Goal: Use online tool/utility

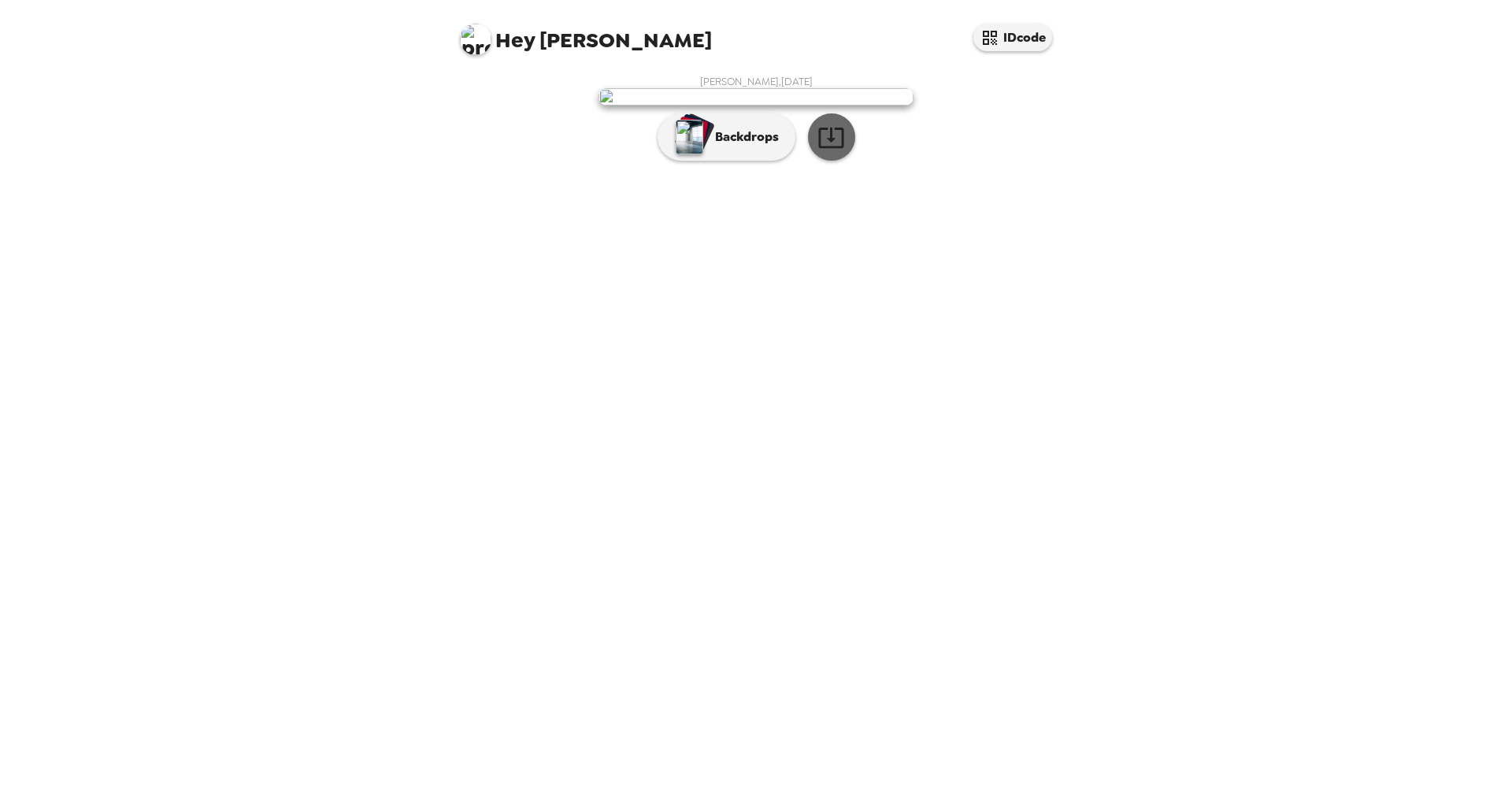
click at [835, 152] on icon "button" at bounding box center [831, 137] width 28 height 28
click at [720, 146] on p "Backdrops" at bounding box center [743, 136] width 72 height 19
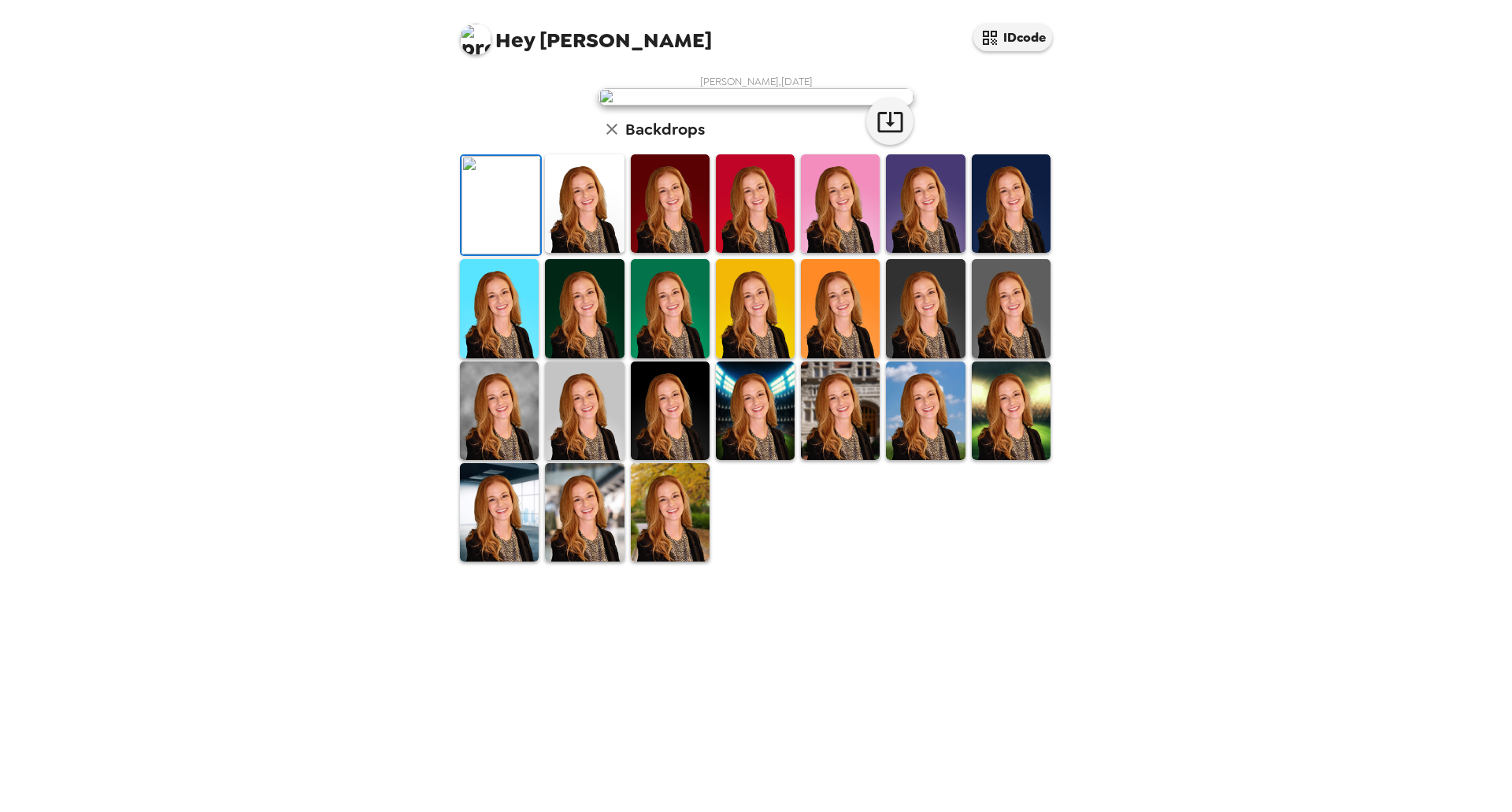
scroll to position [143, 0]
click at [664, 562] on img at bounding box center [670, 512] width 79 height 99
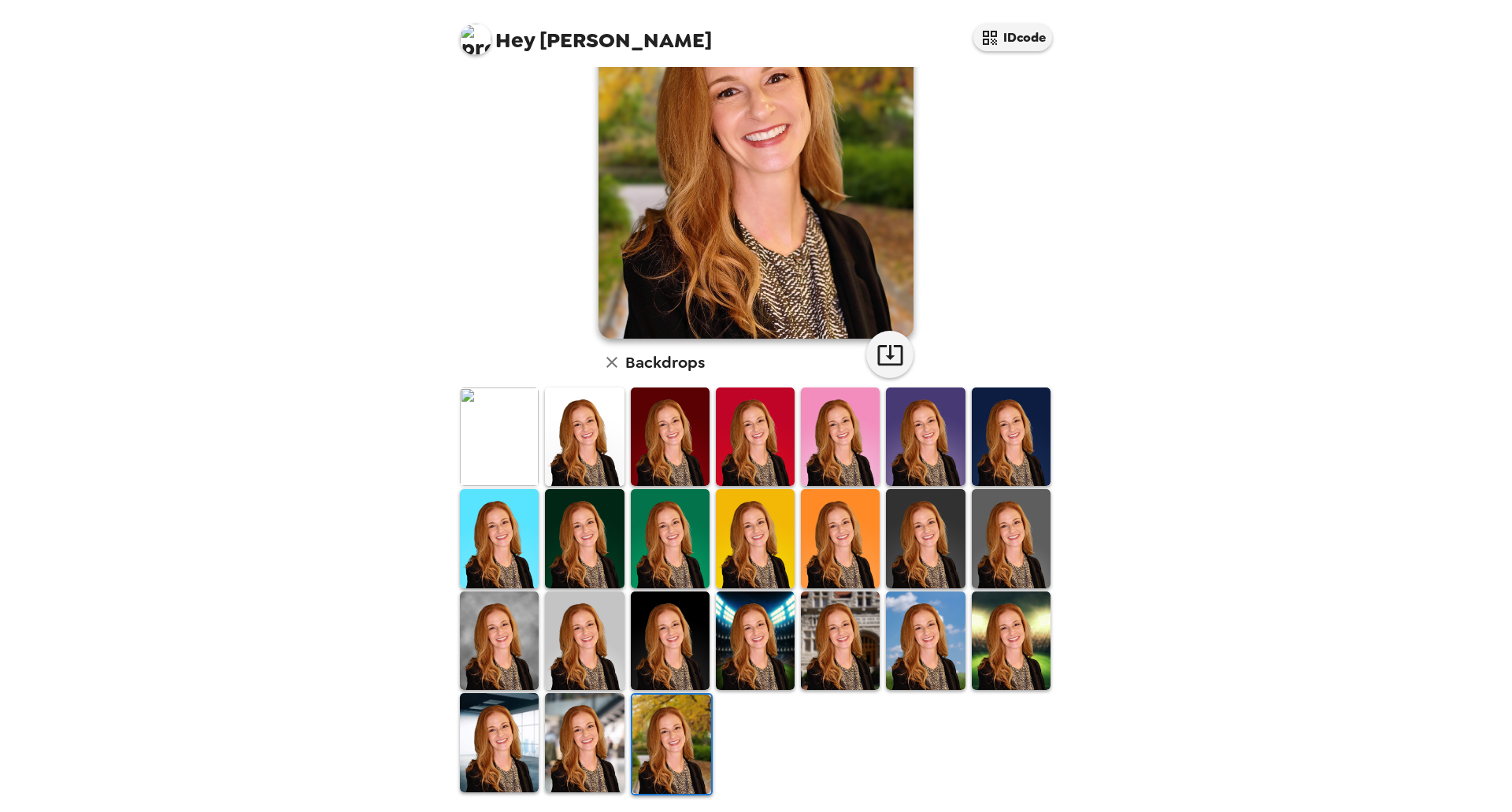
click at [586, 737] on img at bounding box center [584, 743] width 79 height 99
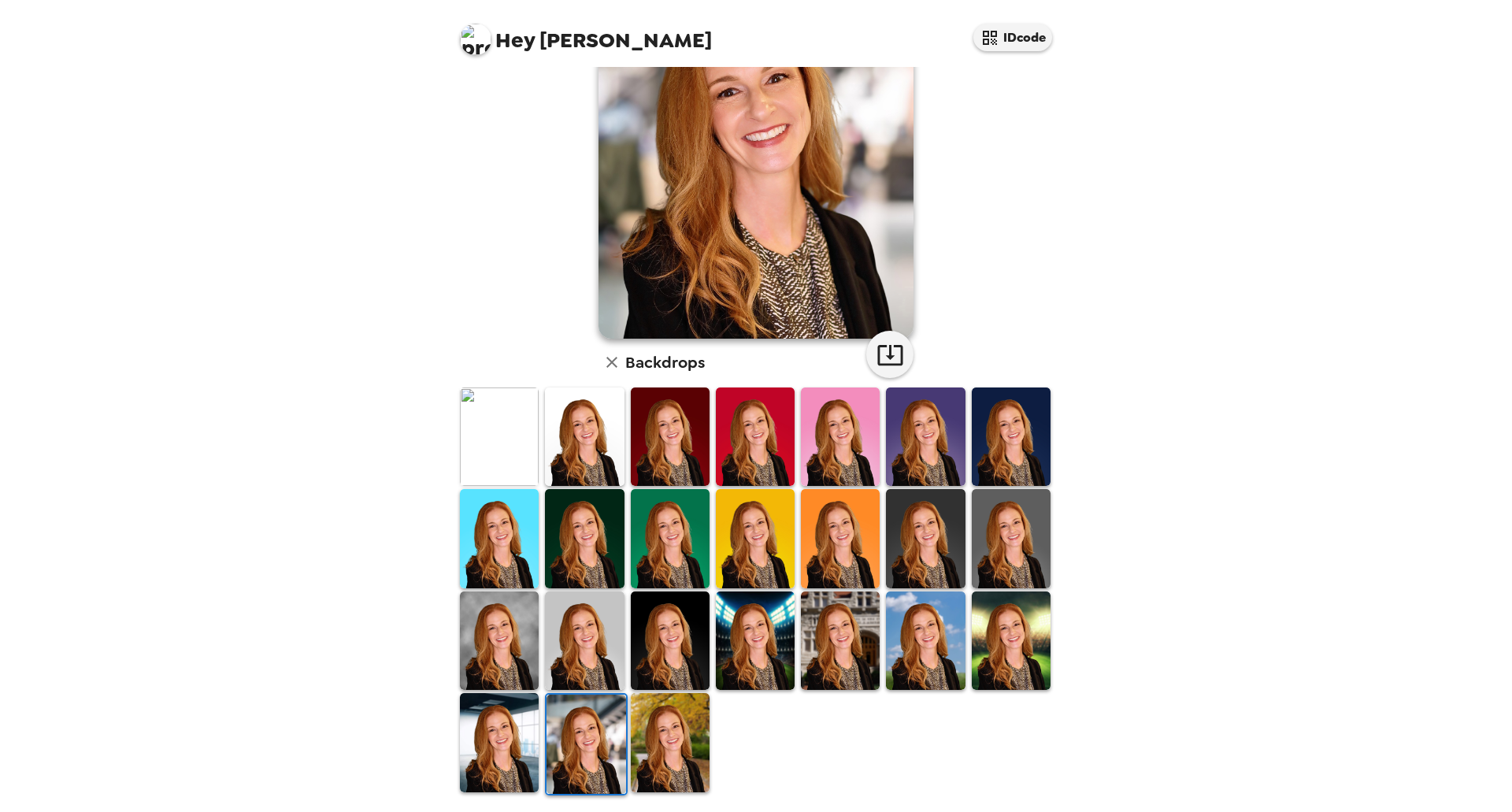
click at [479, 739] on img at bounding box center [500, 743] width 79 height 99
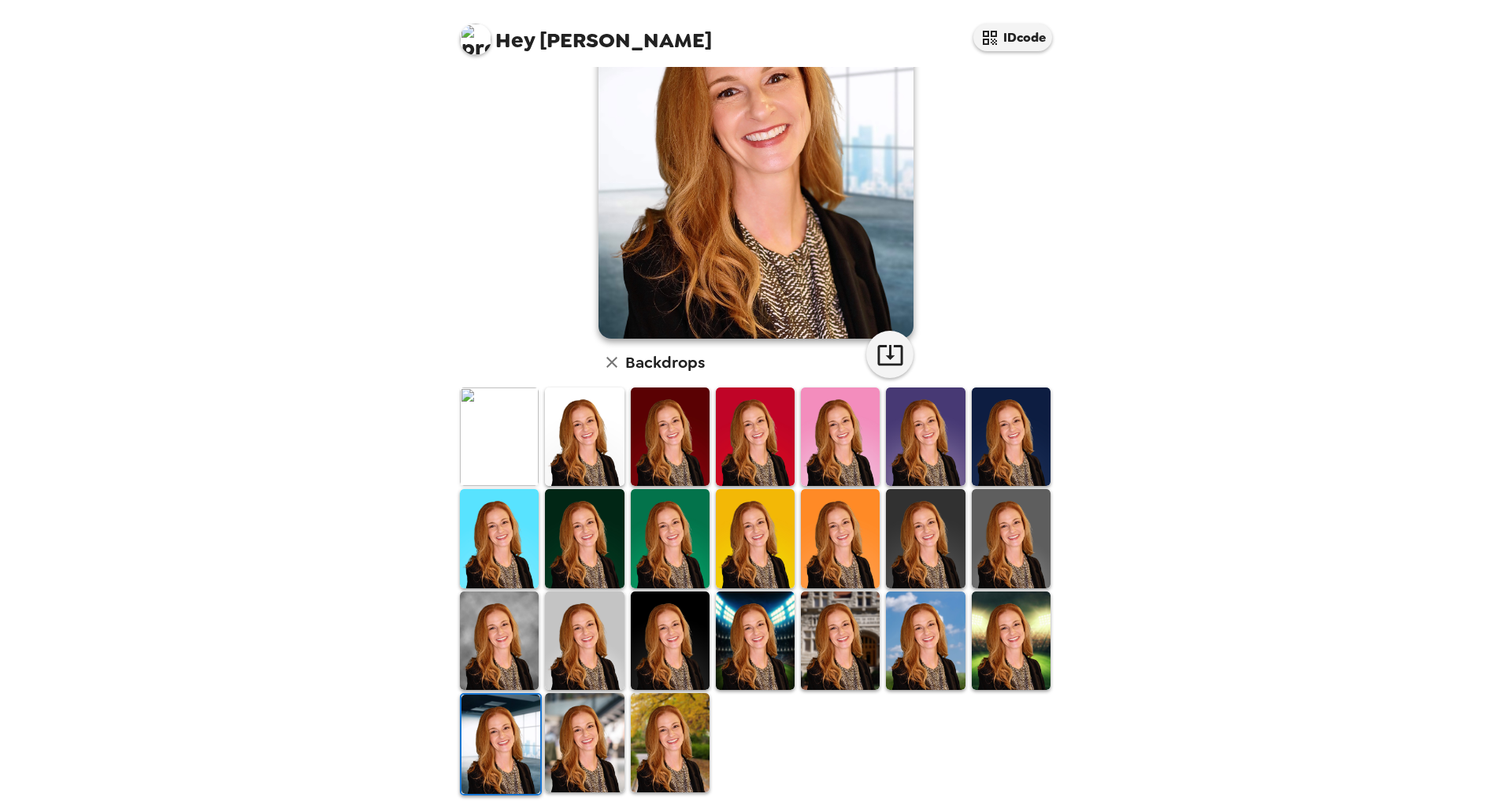
click at [997, 618] on img at bounding box center [1011, 641] width 79 height 99
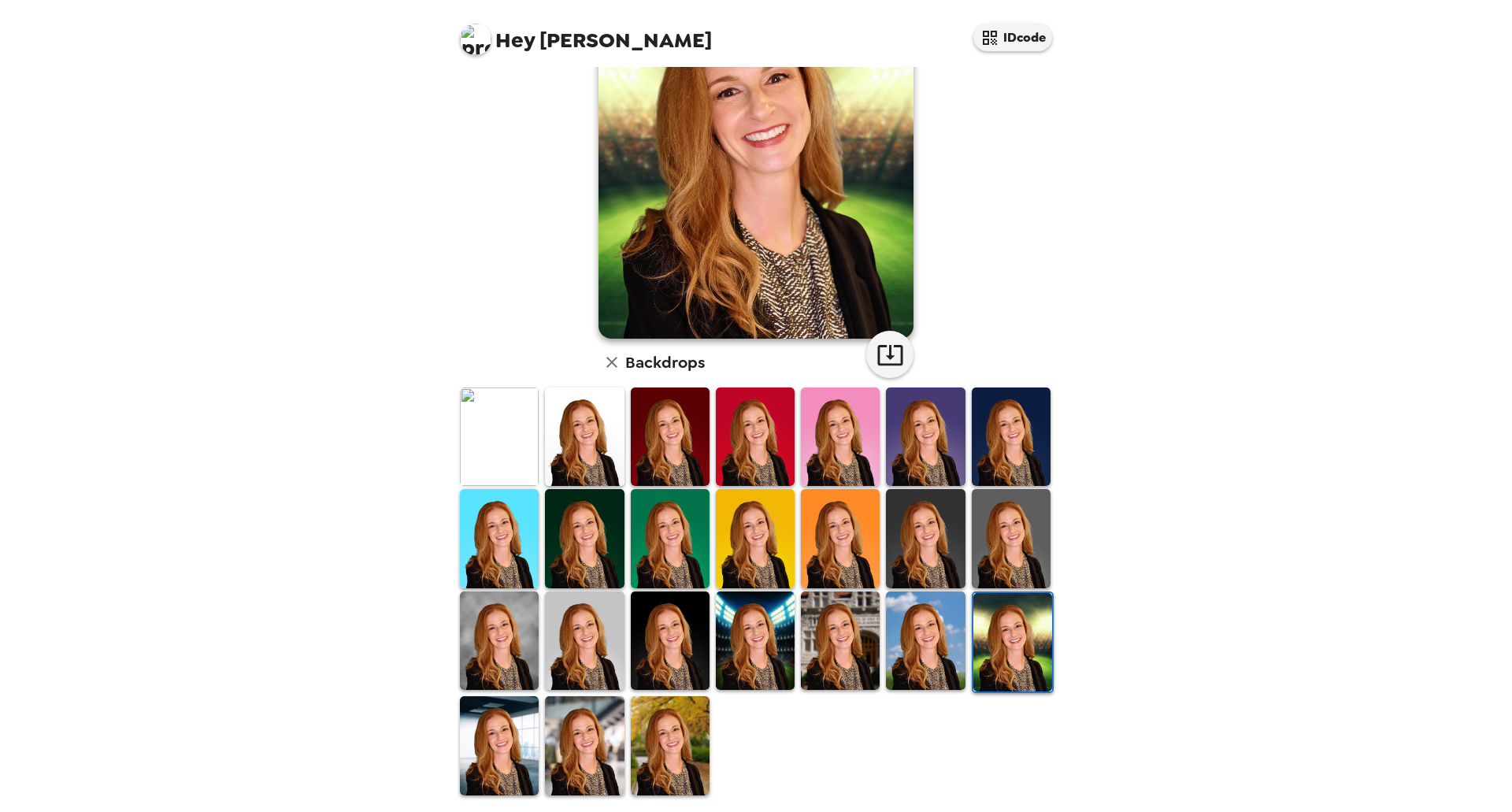
click at [903, 619] on img at bounding box center [925, 641] width 79 height 99
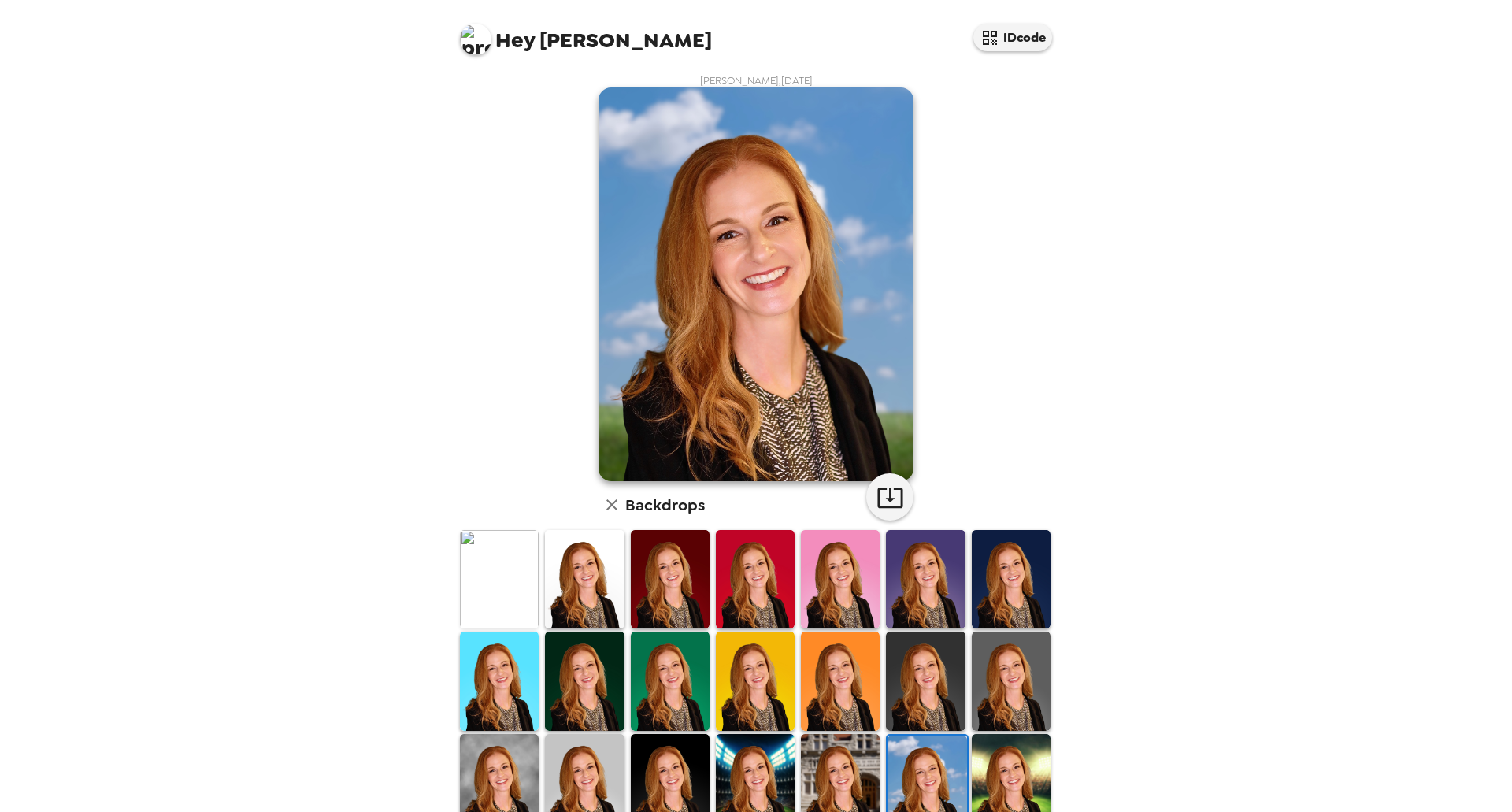
scroll to position [0, 0]
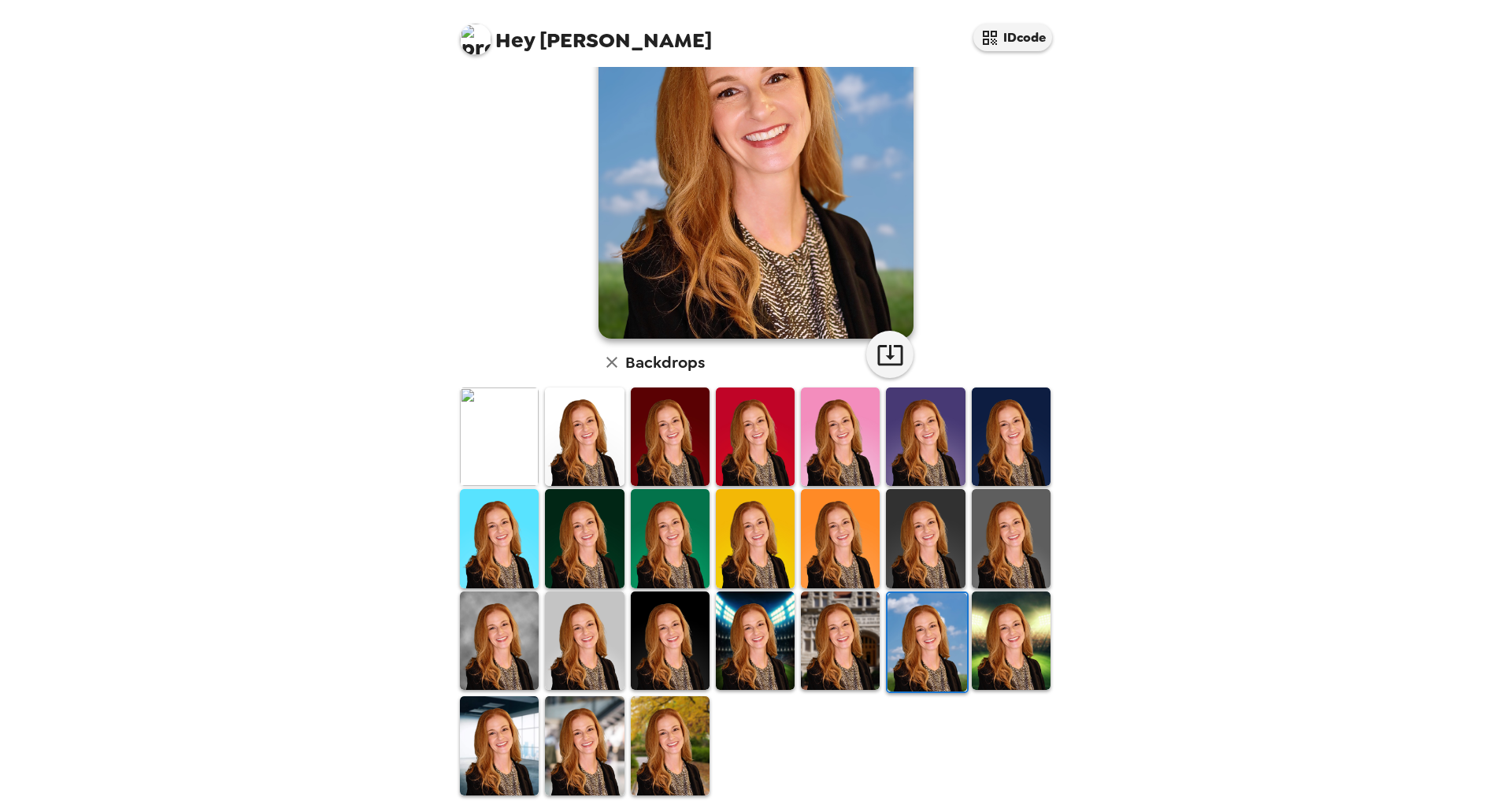
click at [833, 638] on img at bounding box center [840, 641] width 79 height 99
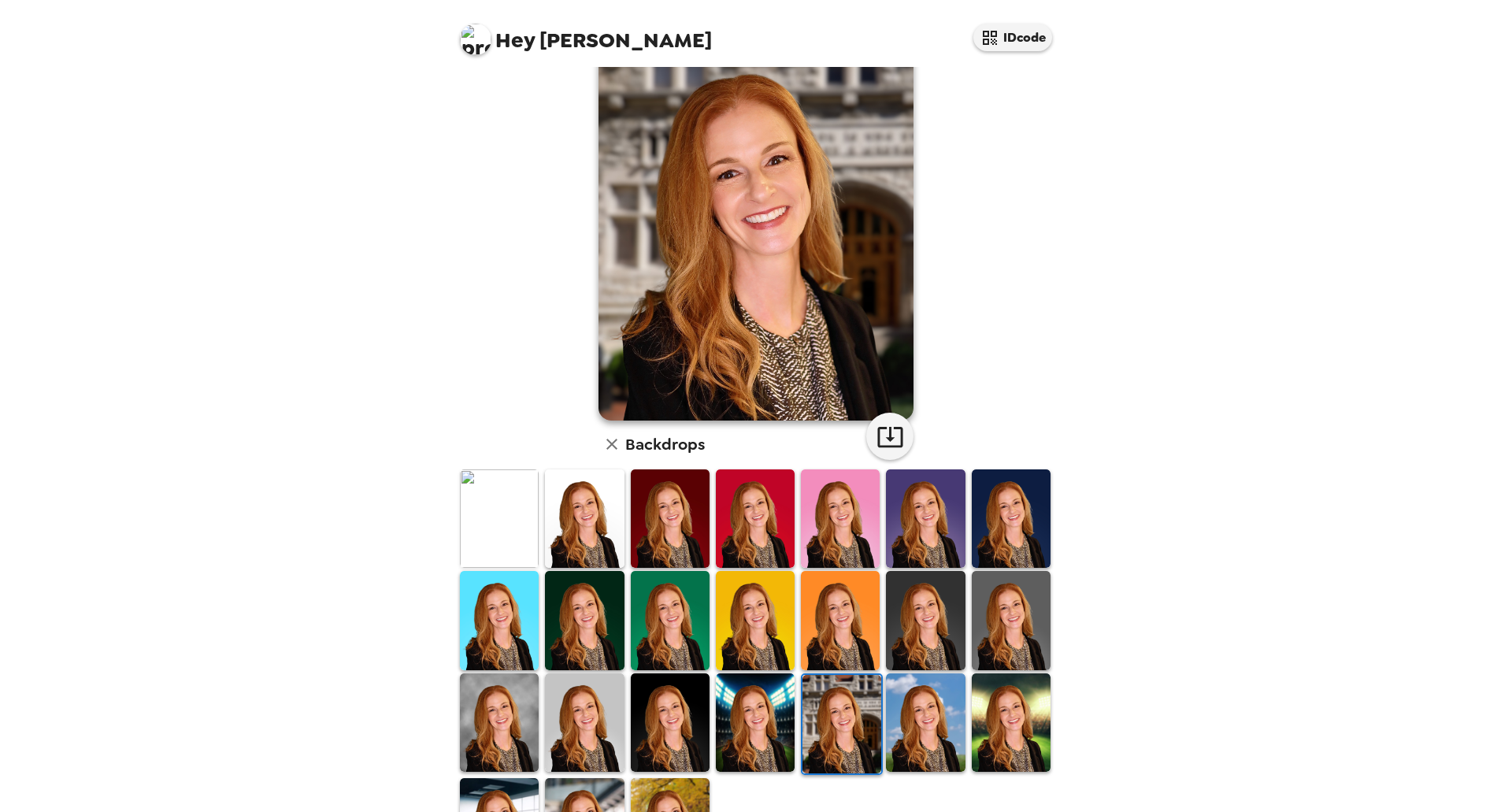
scroll to position [79, 0]
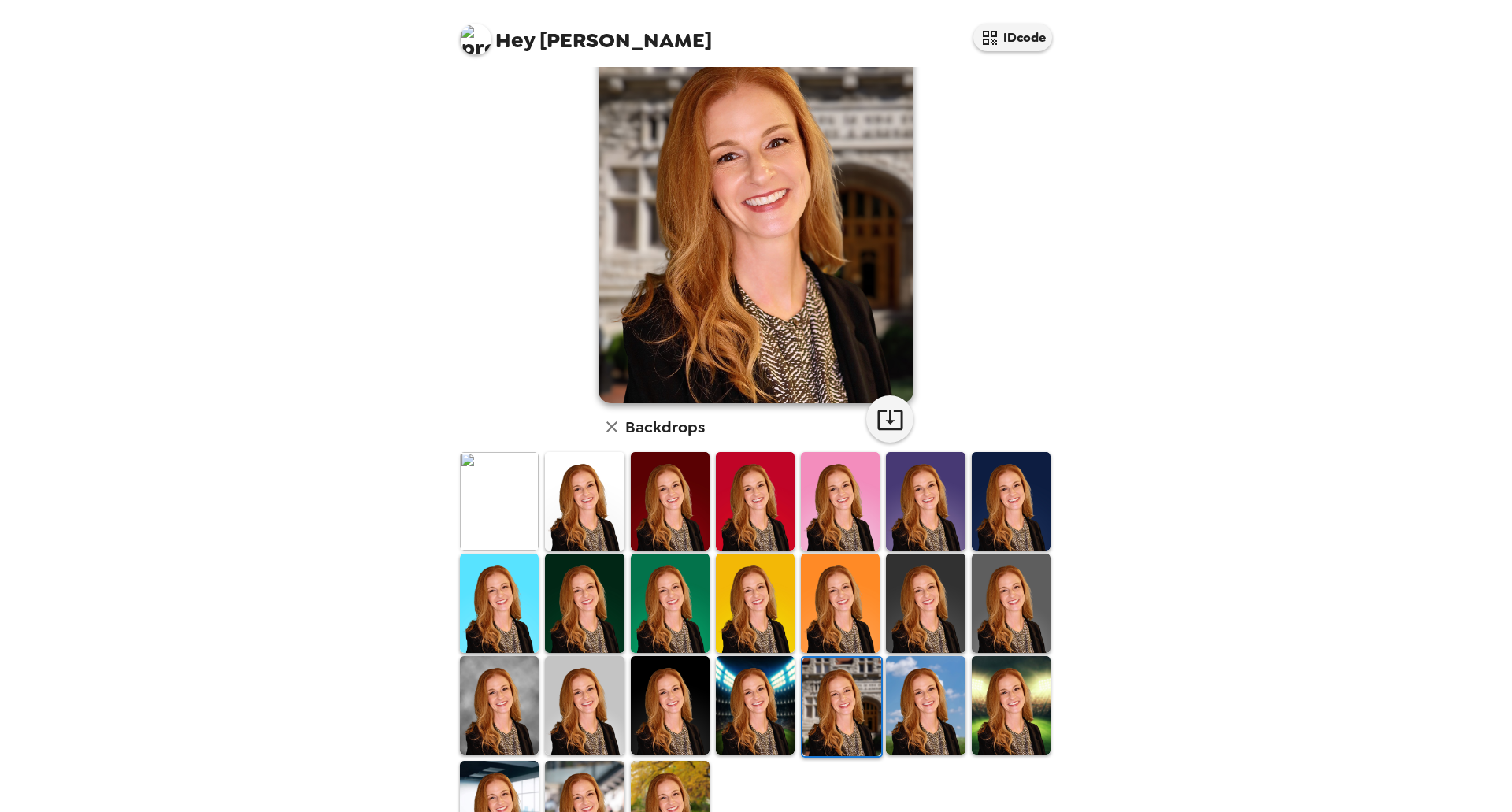
click at [760, 702] on img at bounding box center [755, 706] width 79 height 99
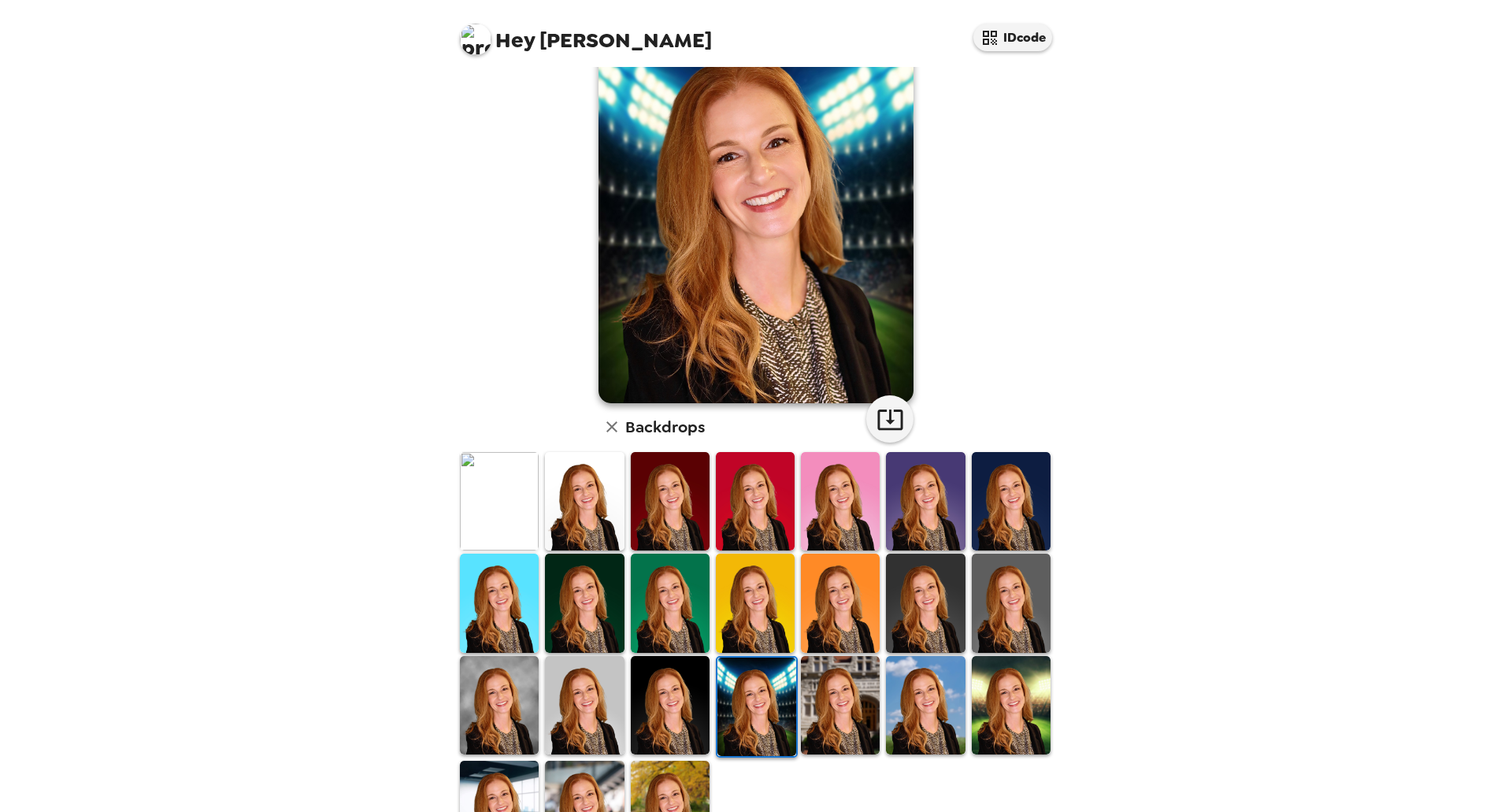
click at [657, 702] on img at bounding box center [670, 706] width 79 height 99
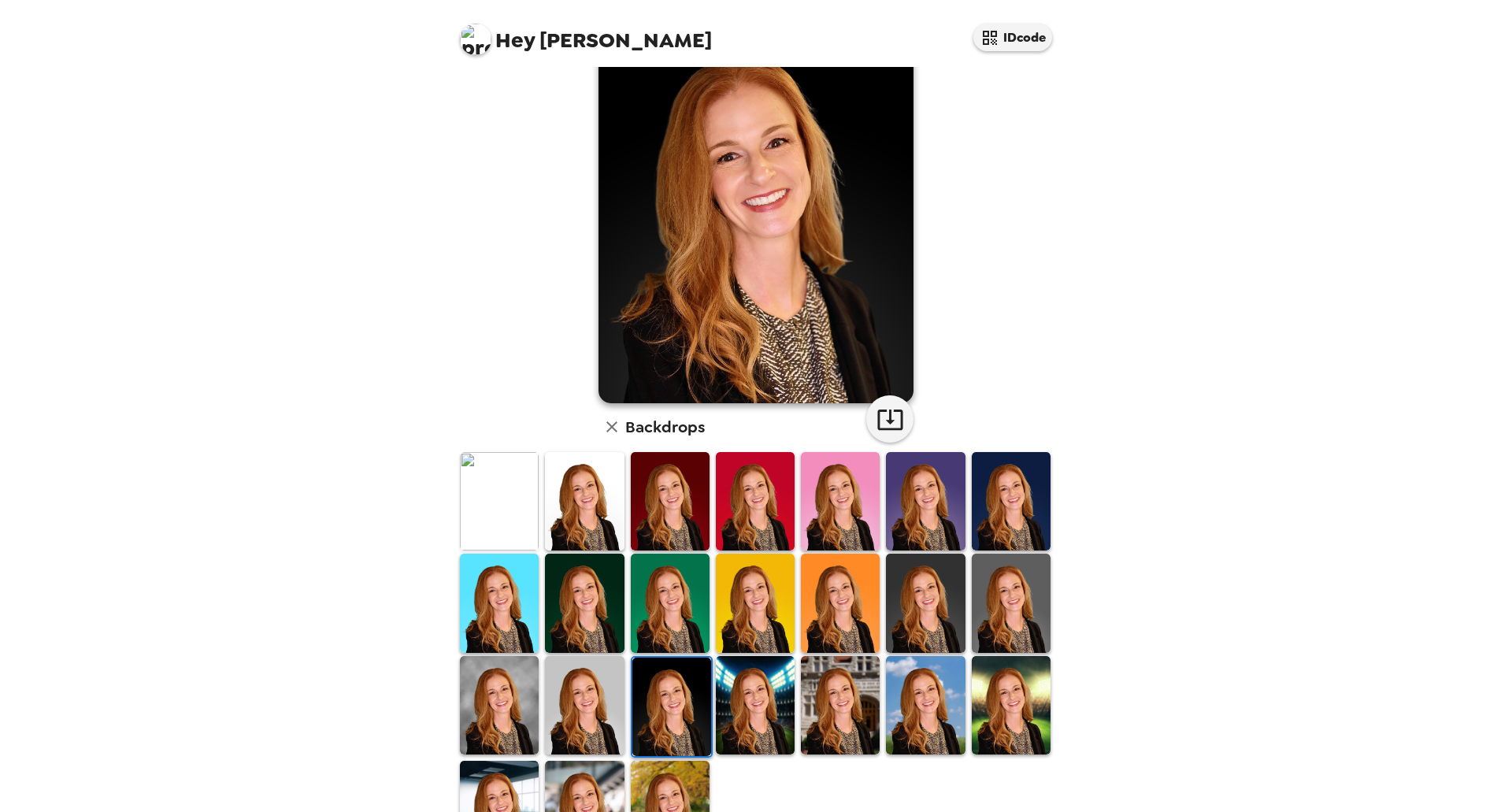
scroll to position [0, 0]
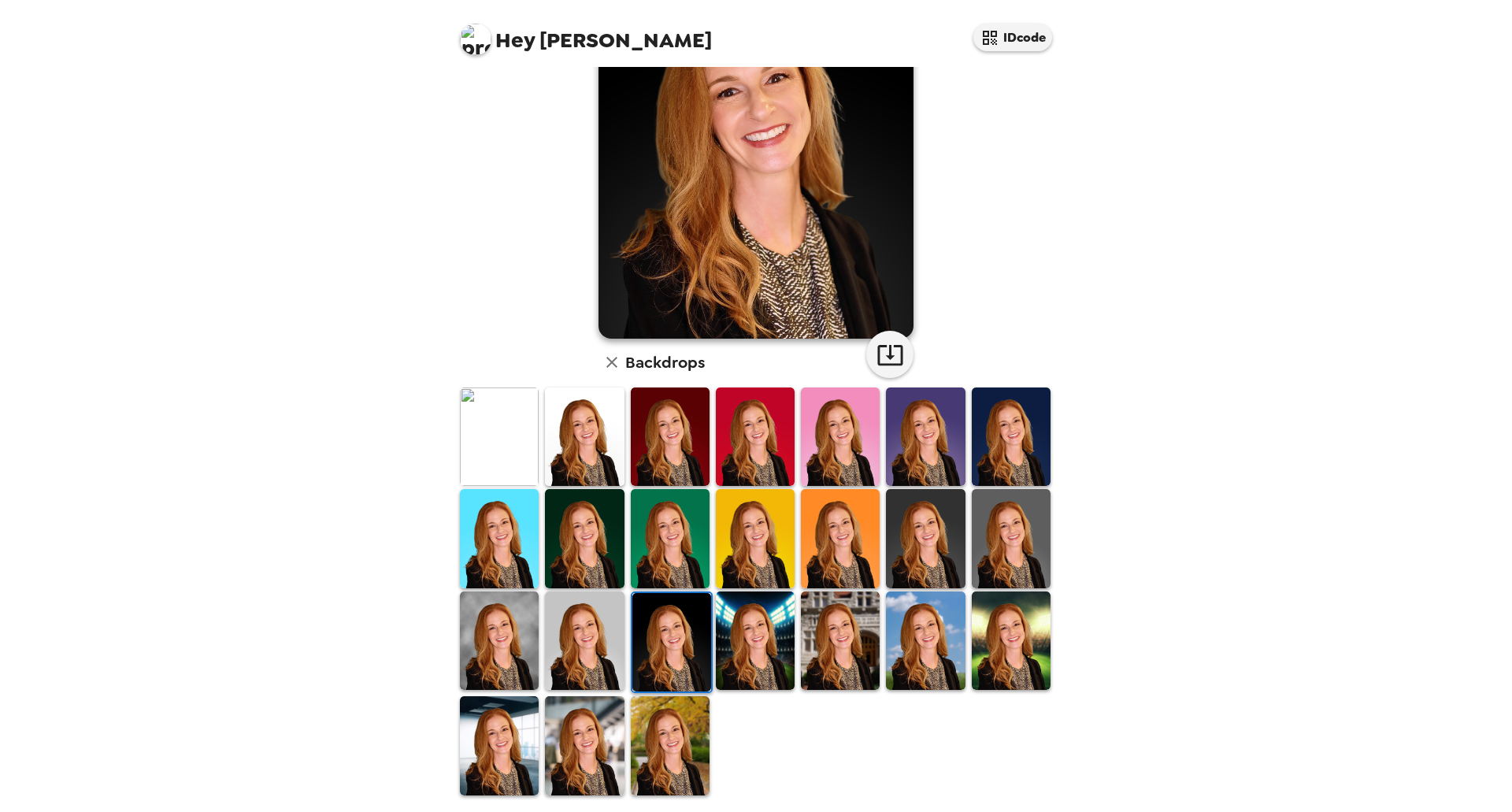
click at [577, 650] on img at bounding box center [584, 641] width 79 height 99
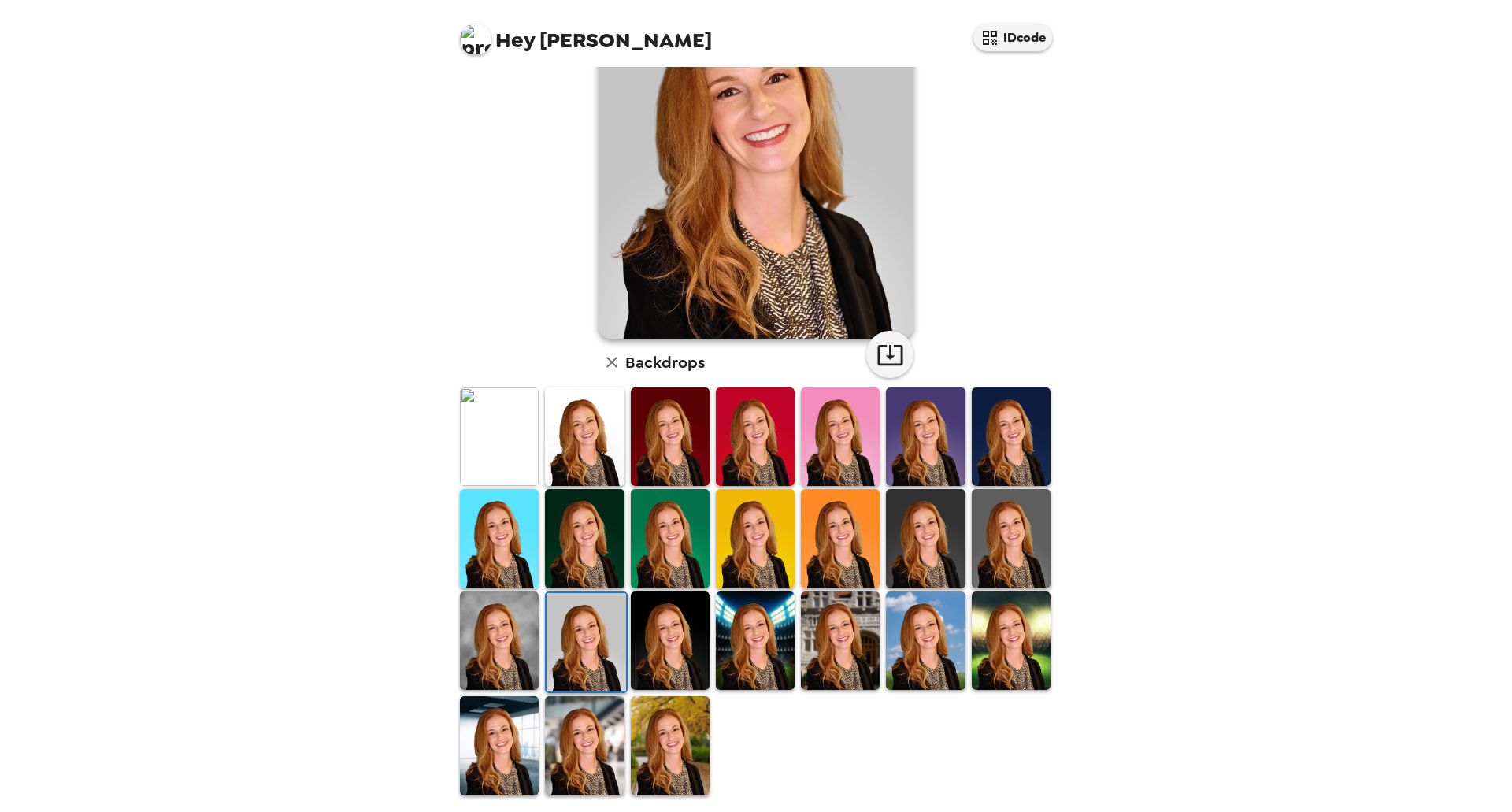
click at [479, 635] on img at bounding box center [500, 641] width 79 height 99
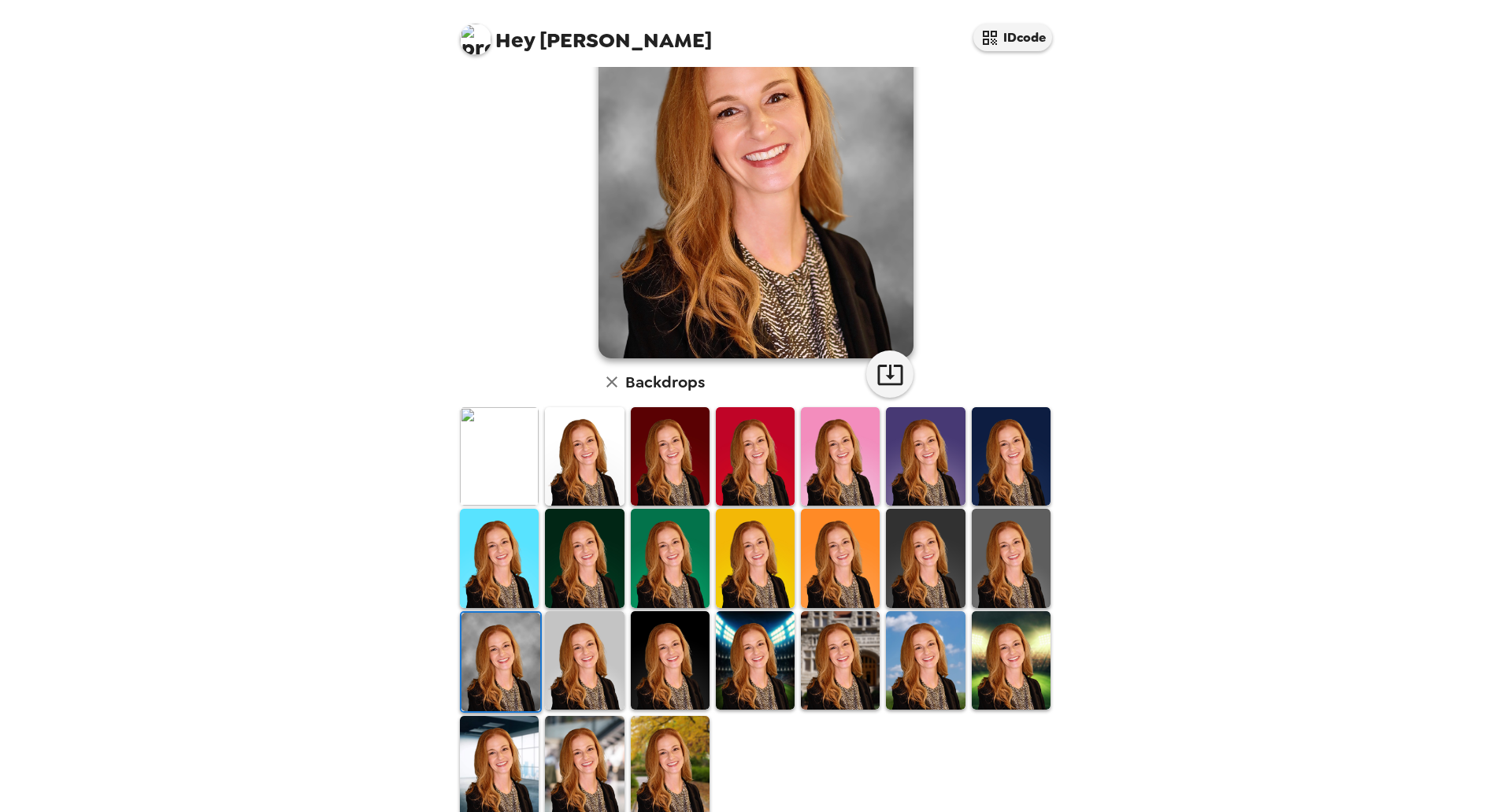
scroll to position [143, 0]
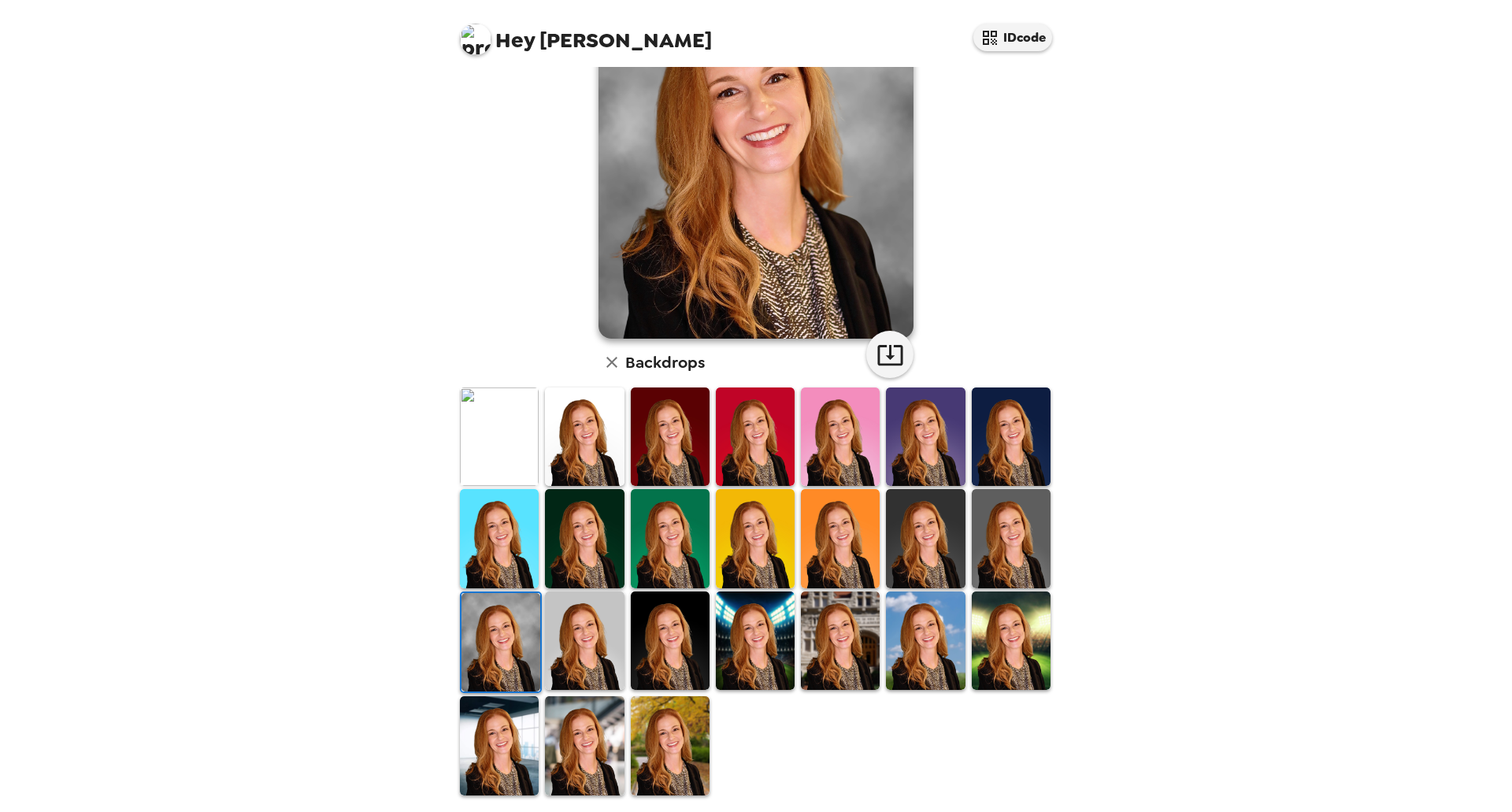
click at [583, 731] on img at bounding box center [584, 746] width 79 height 99
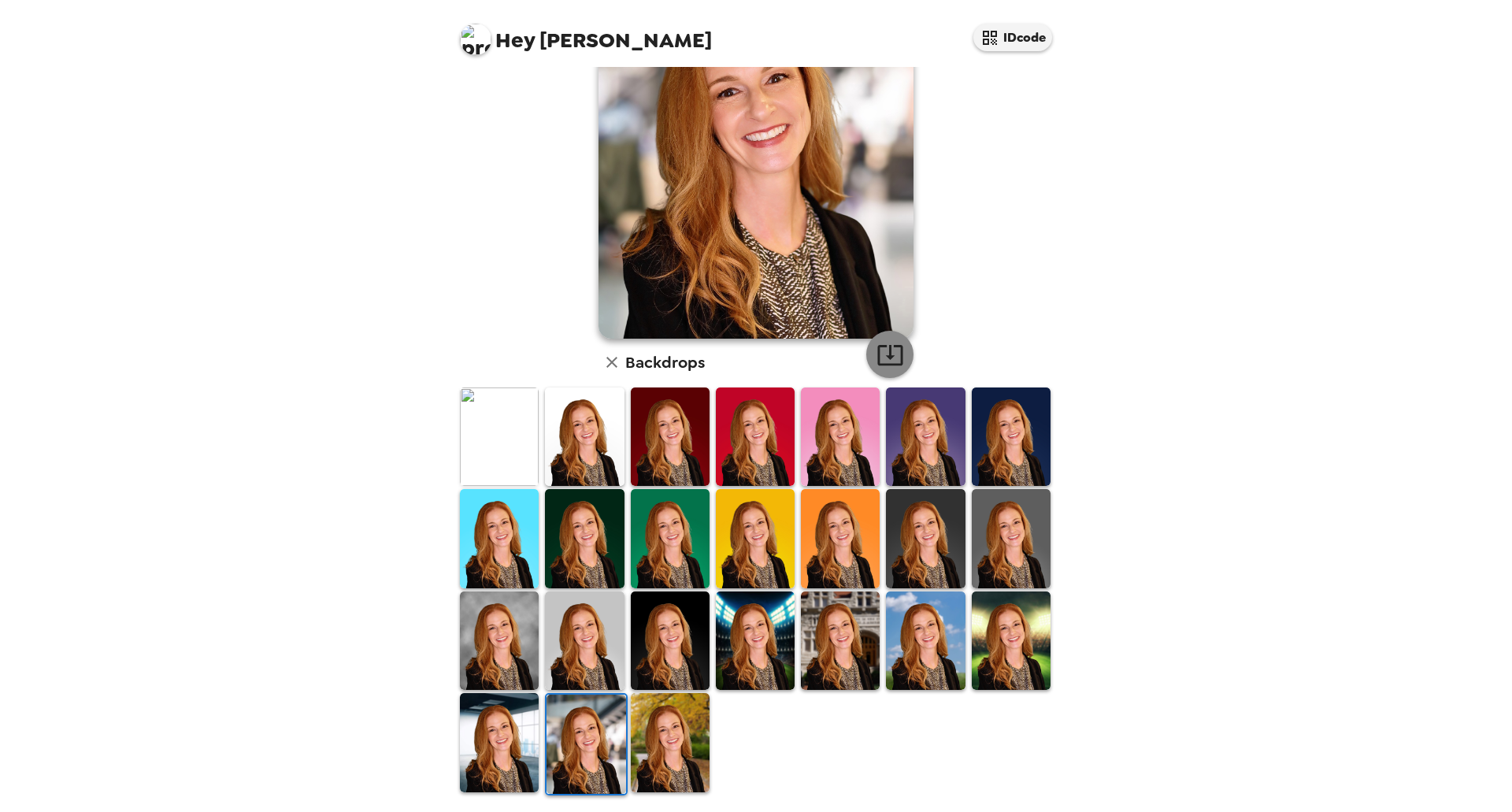
click at [886, 355] on icon "button" at bounding box center [889, 355] width 28 height 28
click at [495, 429] on img at bounding box center [500, 437] width 79 height 99
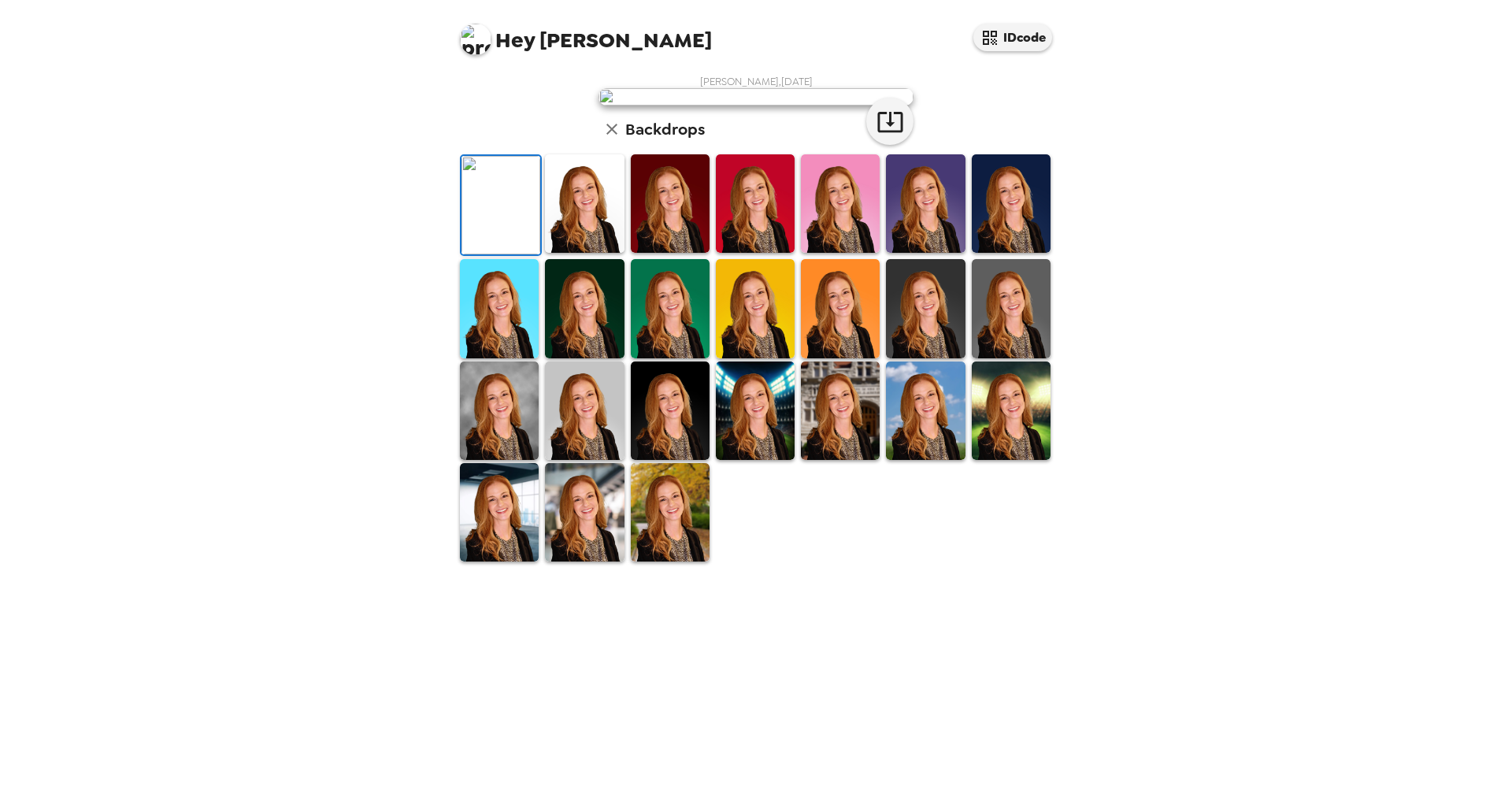
scroll to position [0, 0]
click at [879, 136] on icon "button" at bounding box center [889, 121] width 28 height 28
click at [1016, 460] on img at bounding box center [1011, 411] width 79 height 99
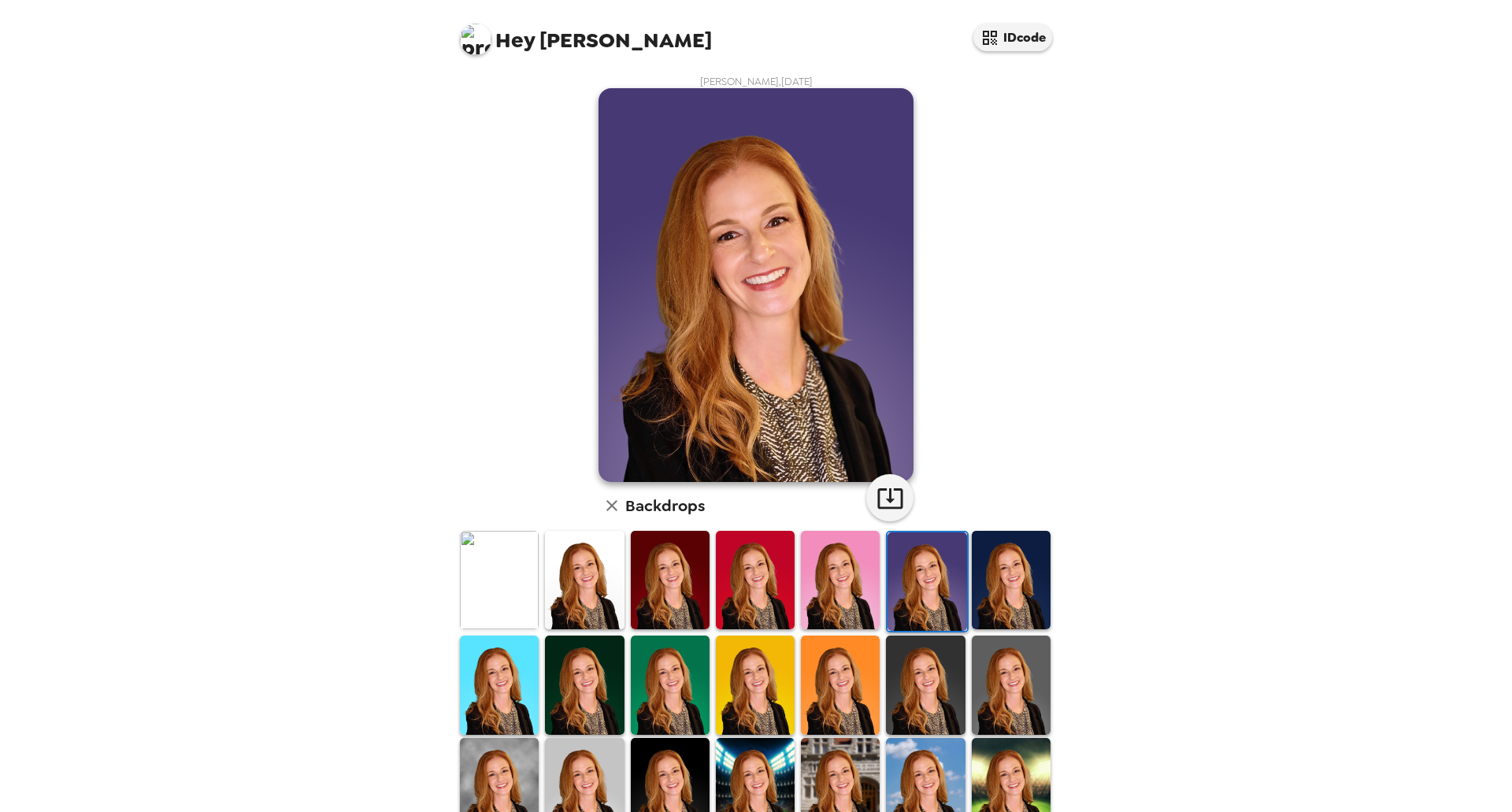
click at [666, 587] on img at bounding box center [670, 580] width 79 height 99
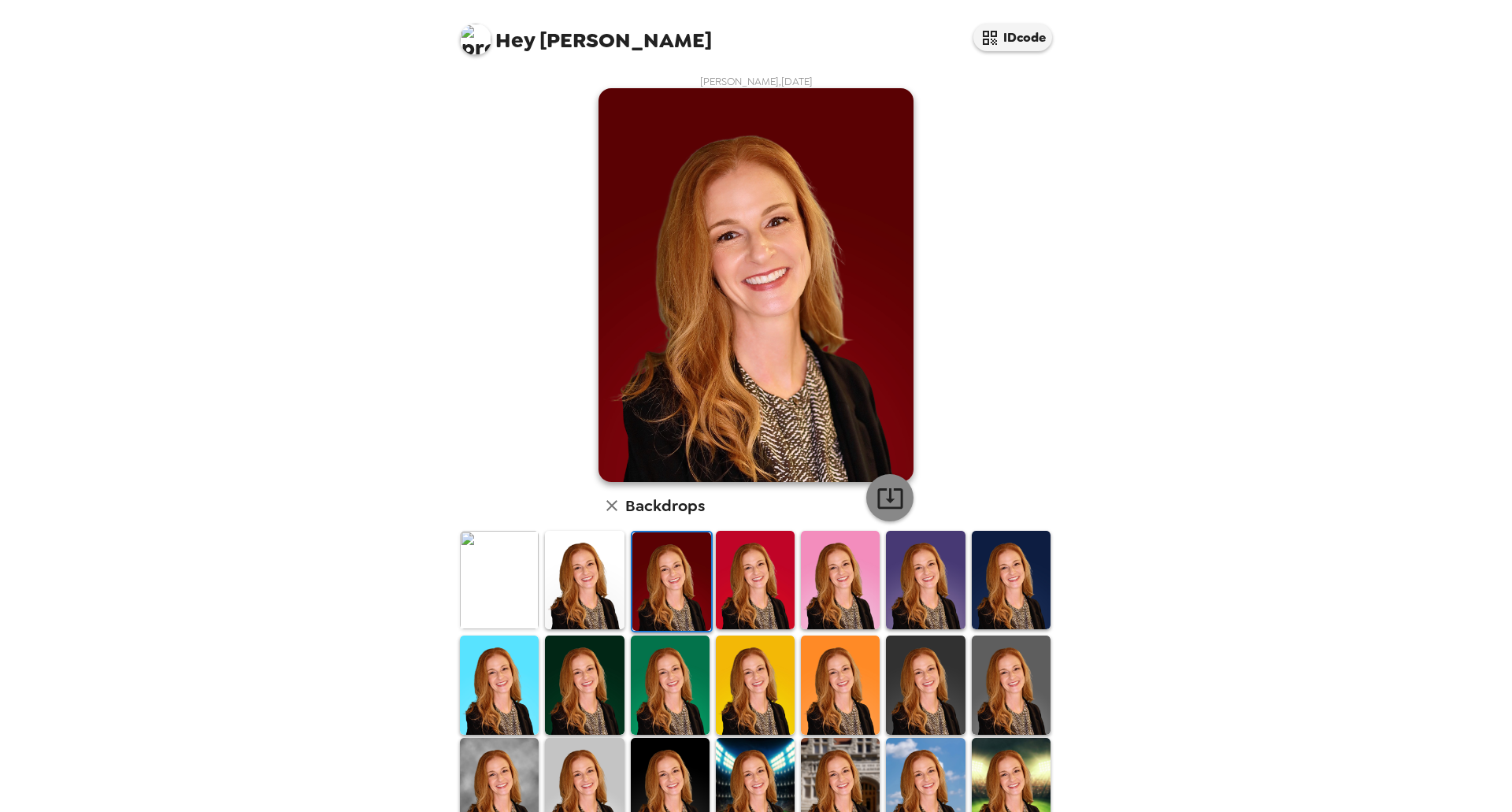
click at [889, 504] on icon "button" at bounding box center [889, 498] width 28 height 28
click at [595, 573] on img at bounding box center [584, 580] width 79 height 99
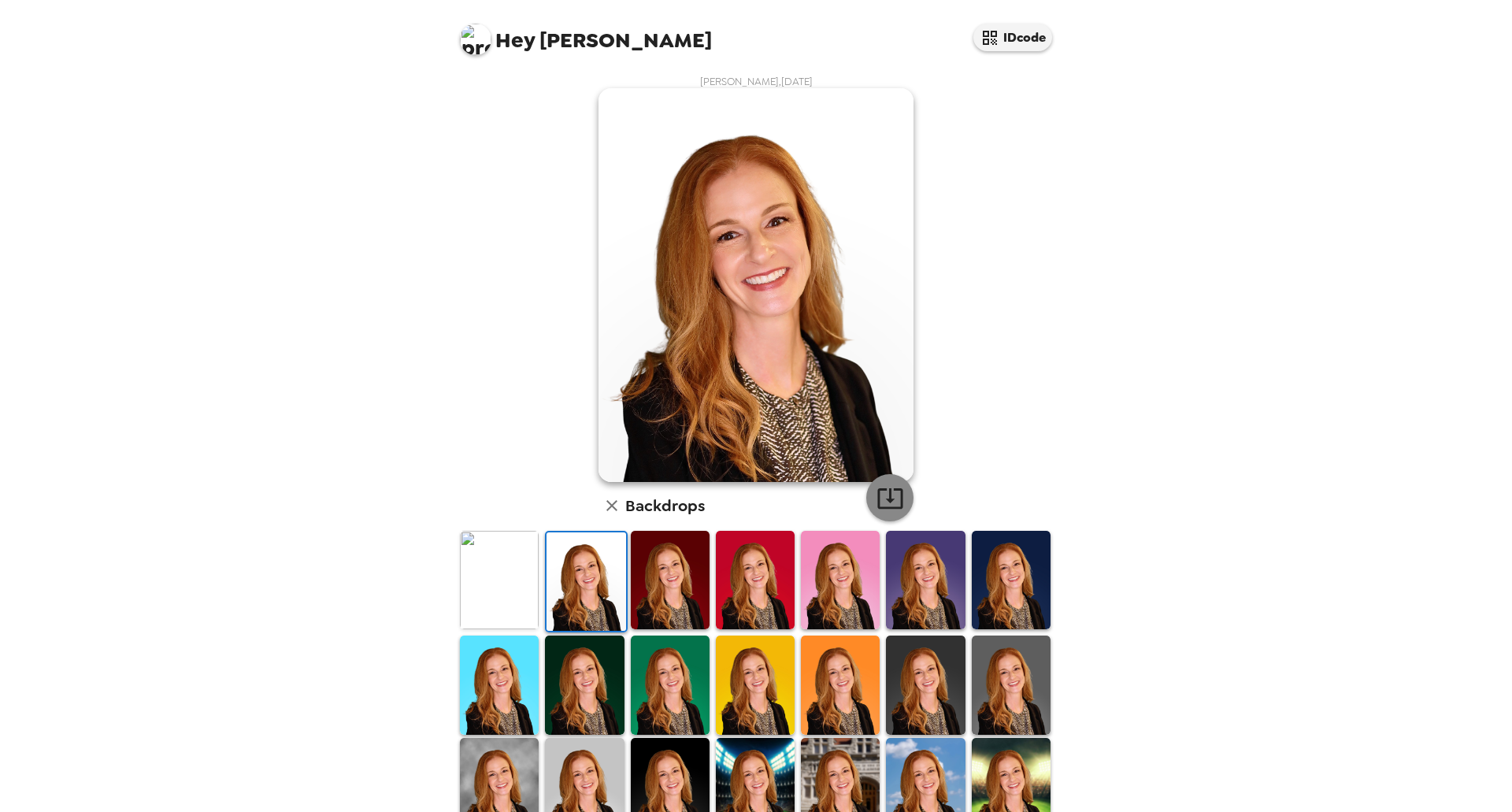
click at [876, 501] on icon "button" at bounding box center [889, 498] width 28 height 28
click at [580, 672] on img at bounding box center [584, 685] width 79 height 99
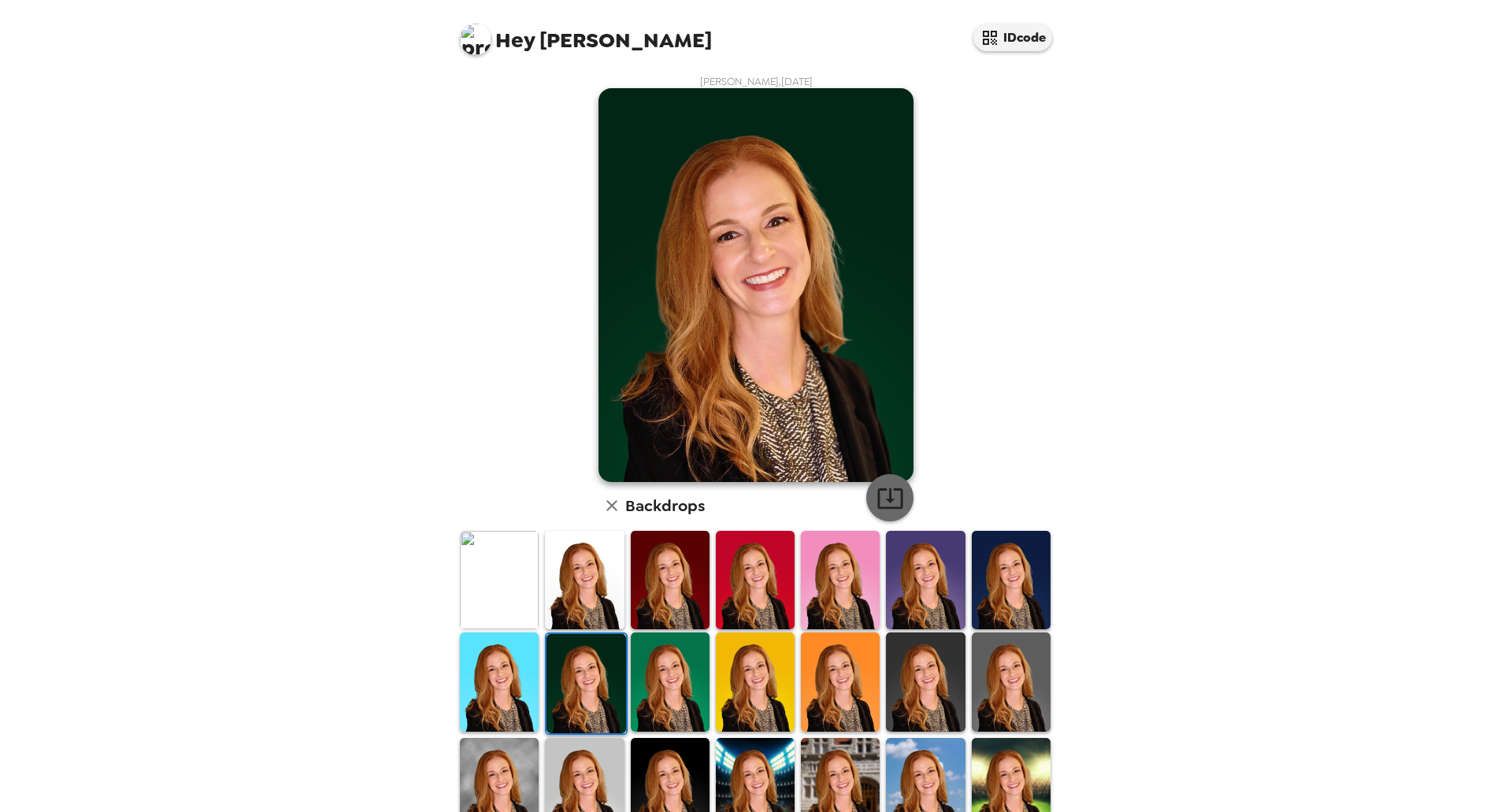
click at [882, 498] on icon "button" at bounding box center [889, 498] width 28 height 28
click at [658, 683] on img at bounding box center [670, 682] width 79 height 99
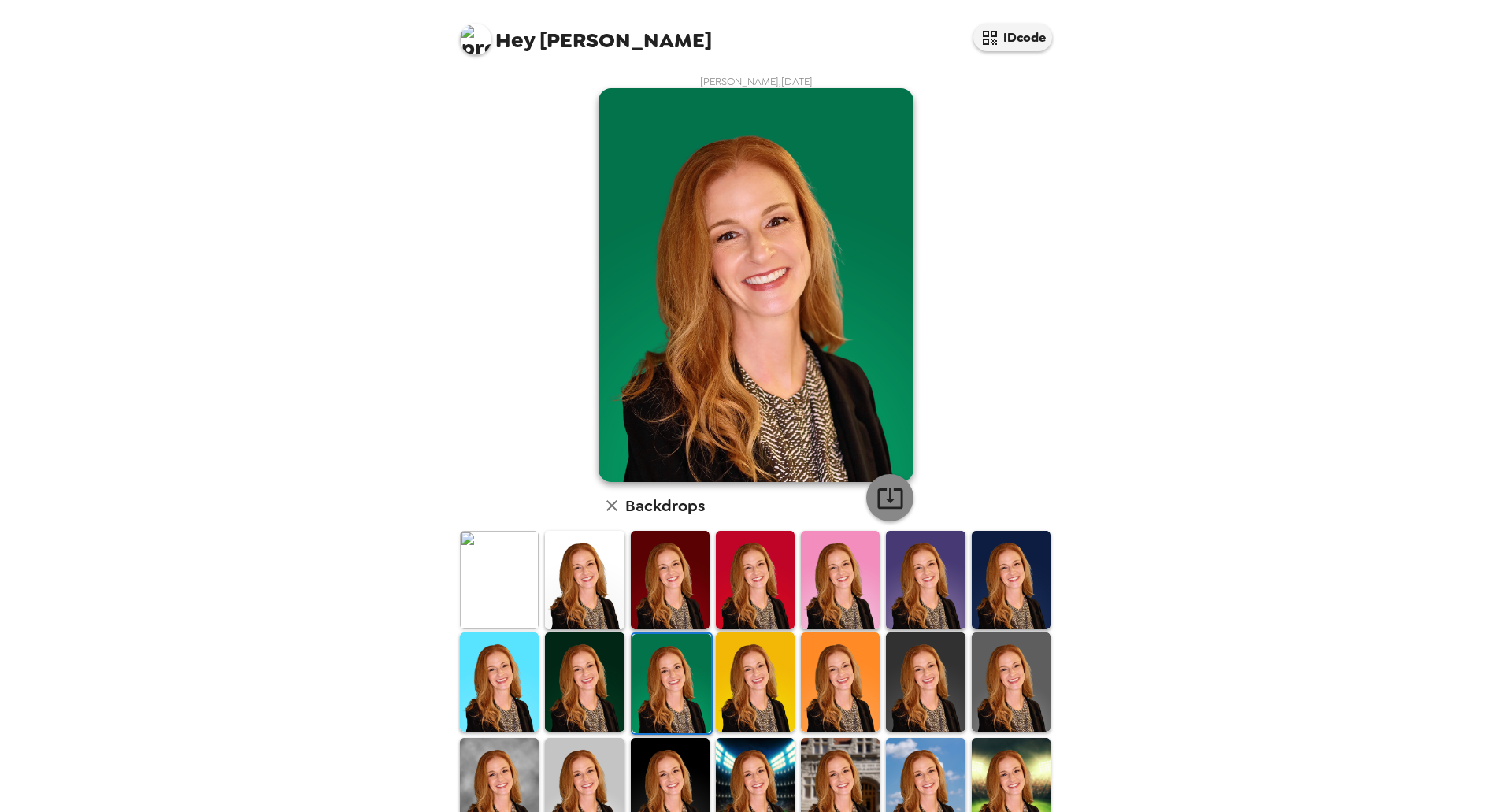
click at [876, 494] on icon "button" at bounding box center [889, 498] width 28 height 28
click at [905, 662] on img at bounding box center [925, 682] width 79 height 99
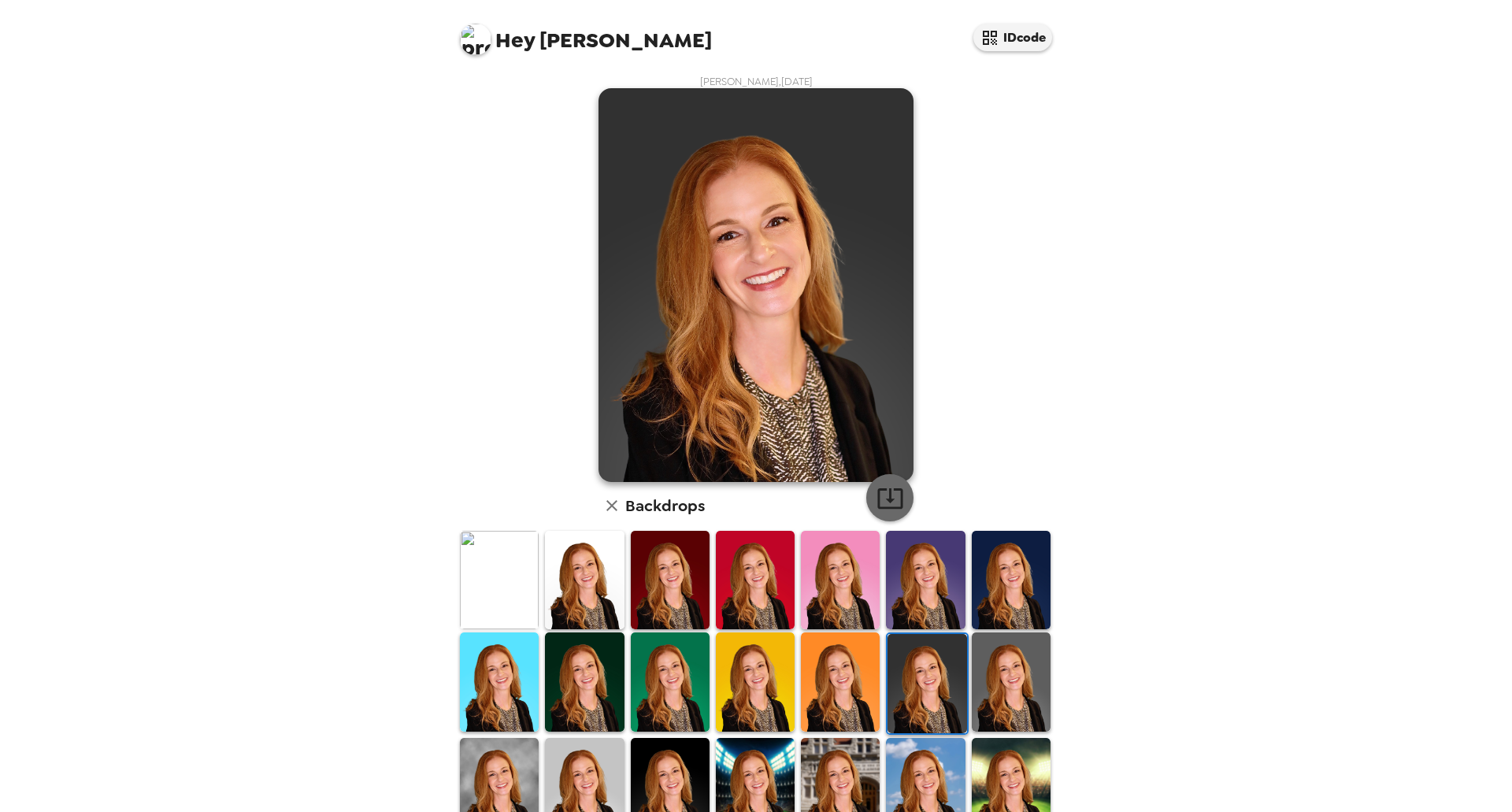
click at [884, 504] on icon "button" at bounding box center [889, 498] width 28 height 28
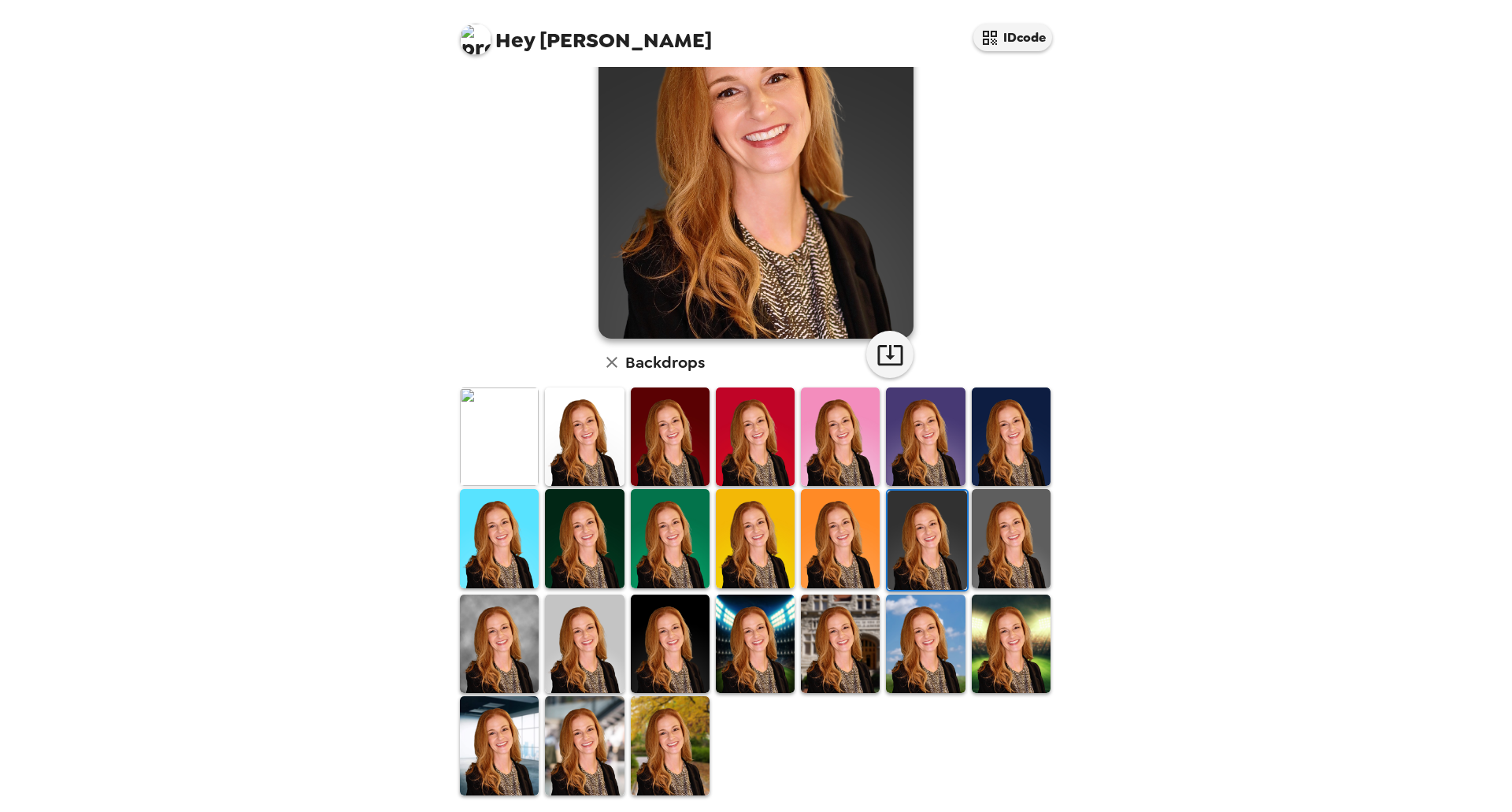
click at [669, 630] on img at bounding box center [670, 645] width 79 height 99
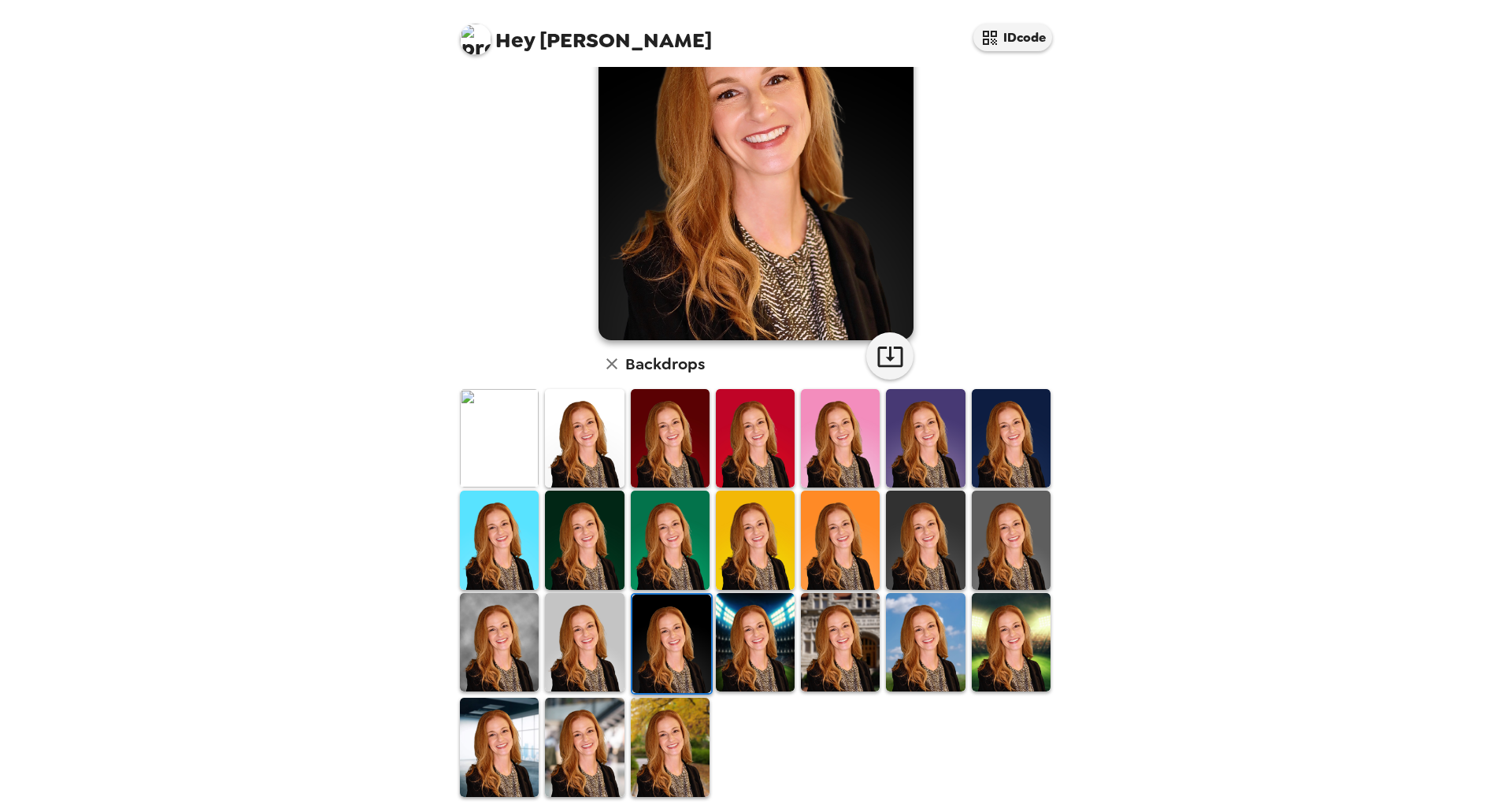
scroll to position [143, 0]
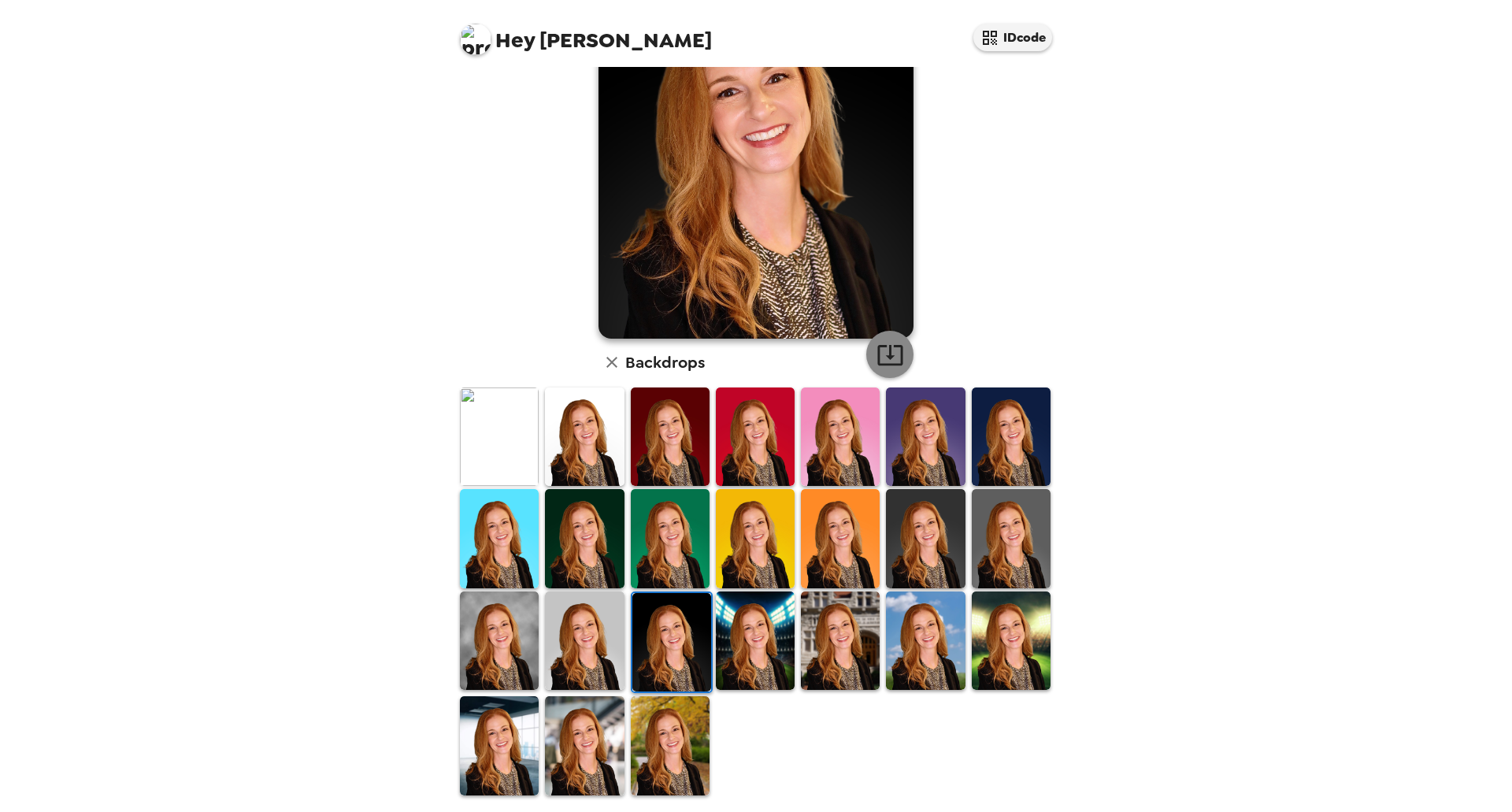
click at [885, 350] on icon "button" at bounding box center [889, 355] width 28 height 28
click at [499, 631] on img at bounding box center [500, 641] width 79 height 99
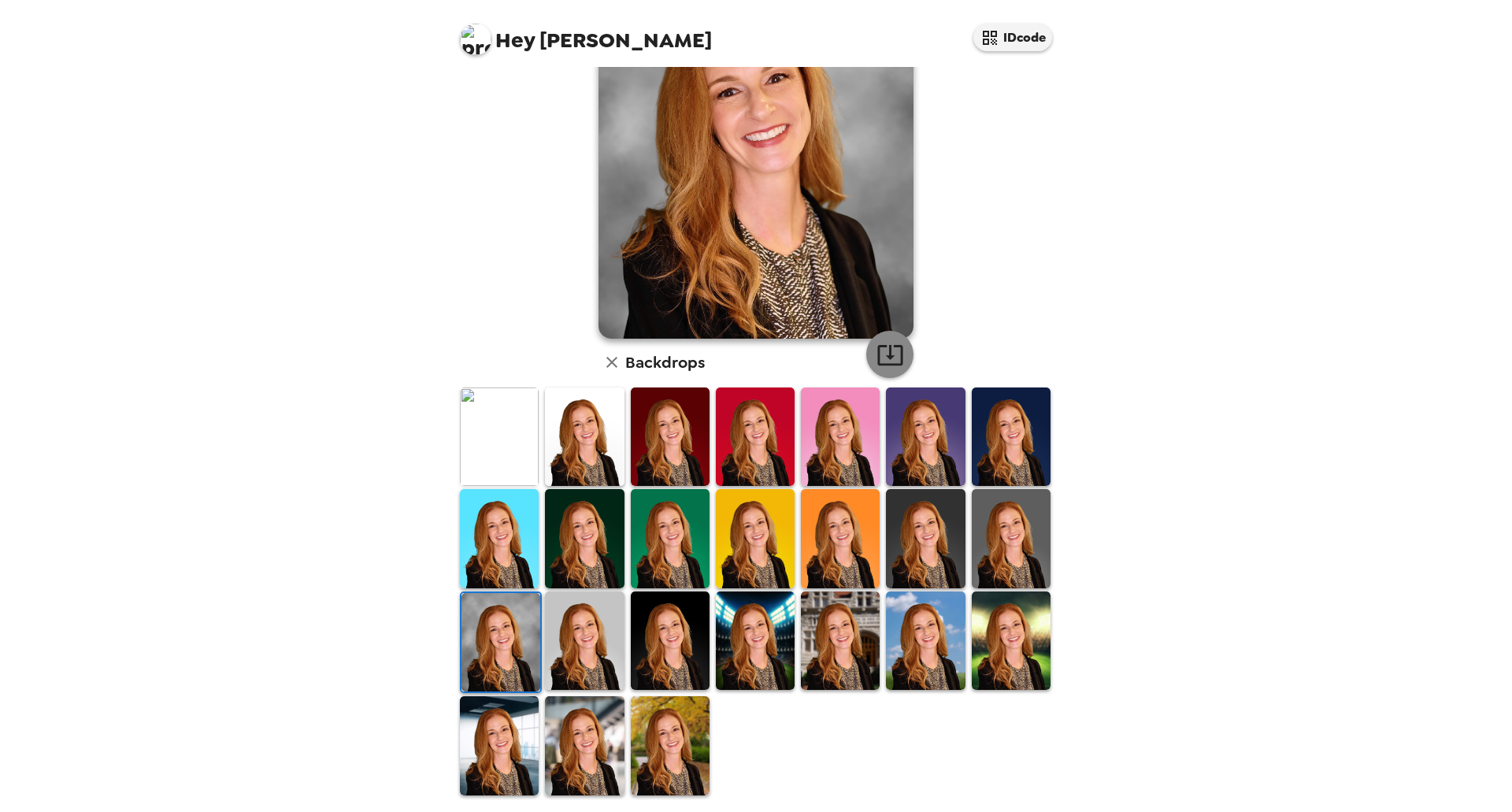
click at [877, 351] on icon "button" at bounding box center [889, 355] width 25 height 20
click at [575, 634] on img at bounding box center [584, 641] width 79 height 99
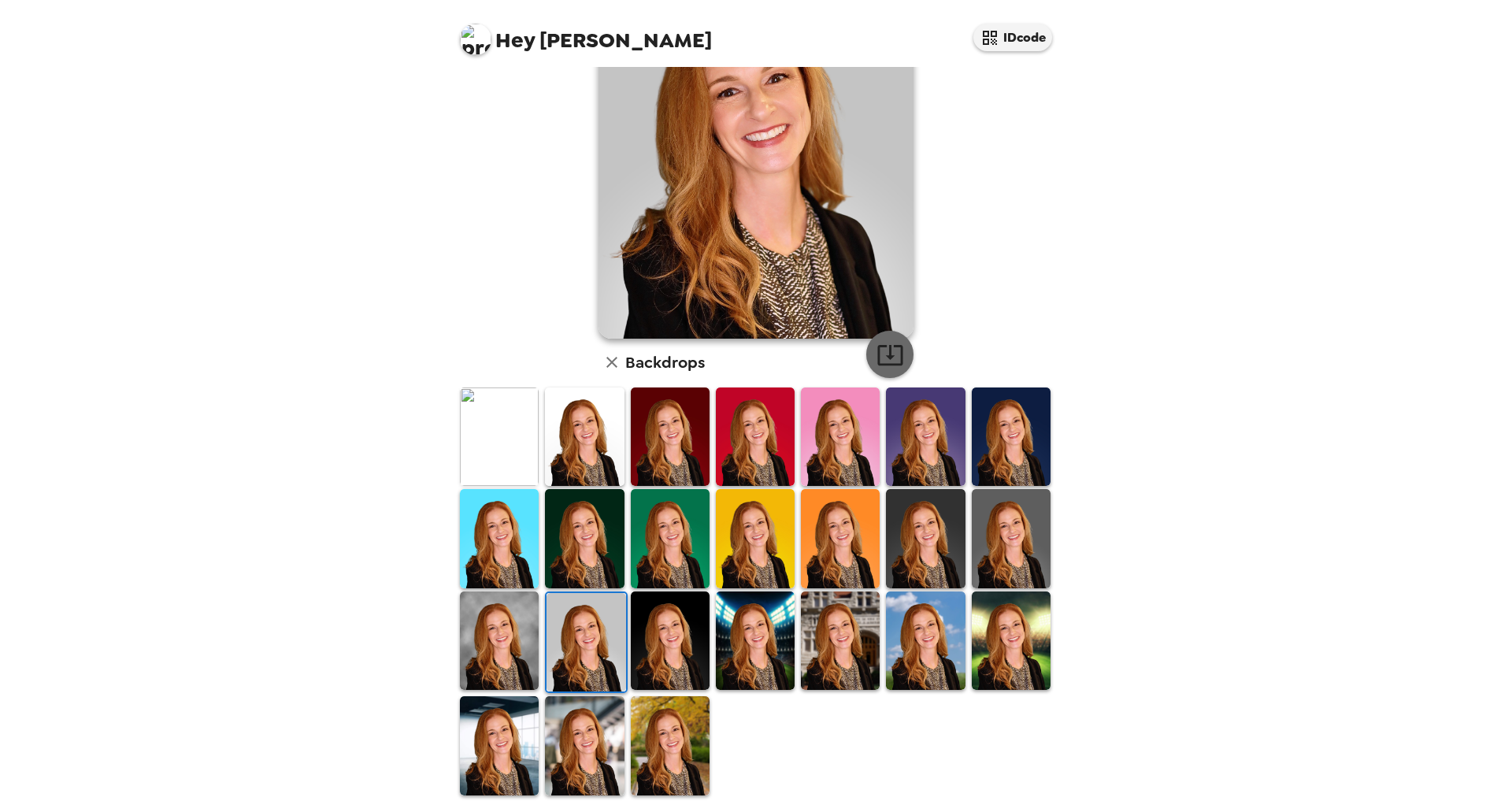
click at [876, 358] on icon "button" at bounding box center [889, 355] width 28 height 28
click at [910, 637] on img at bounding box center [925, 641] width 79 height 99
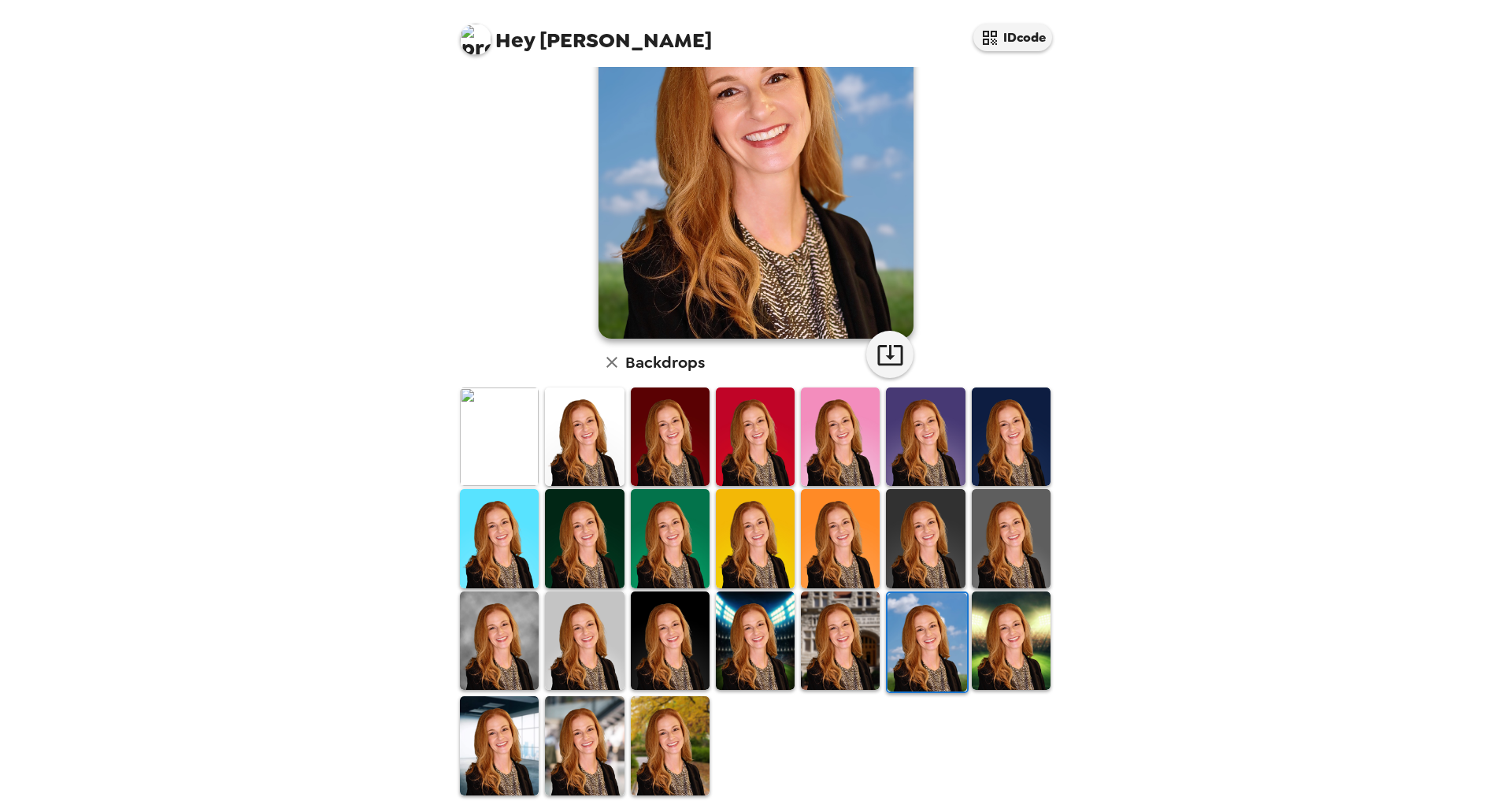
click at [813, 634] on img at bounding box center [840, 641] width 79 height 99
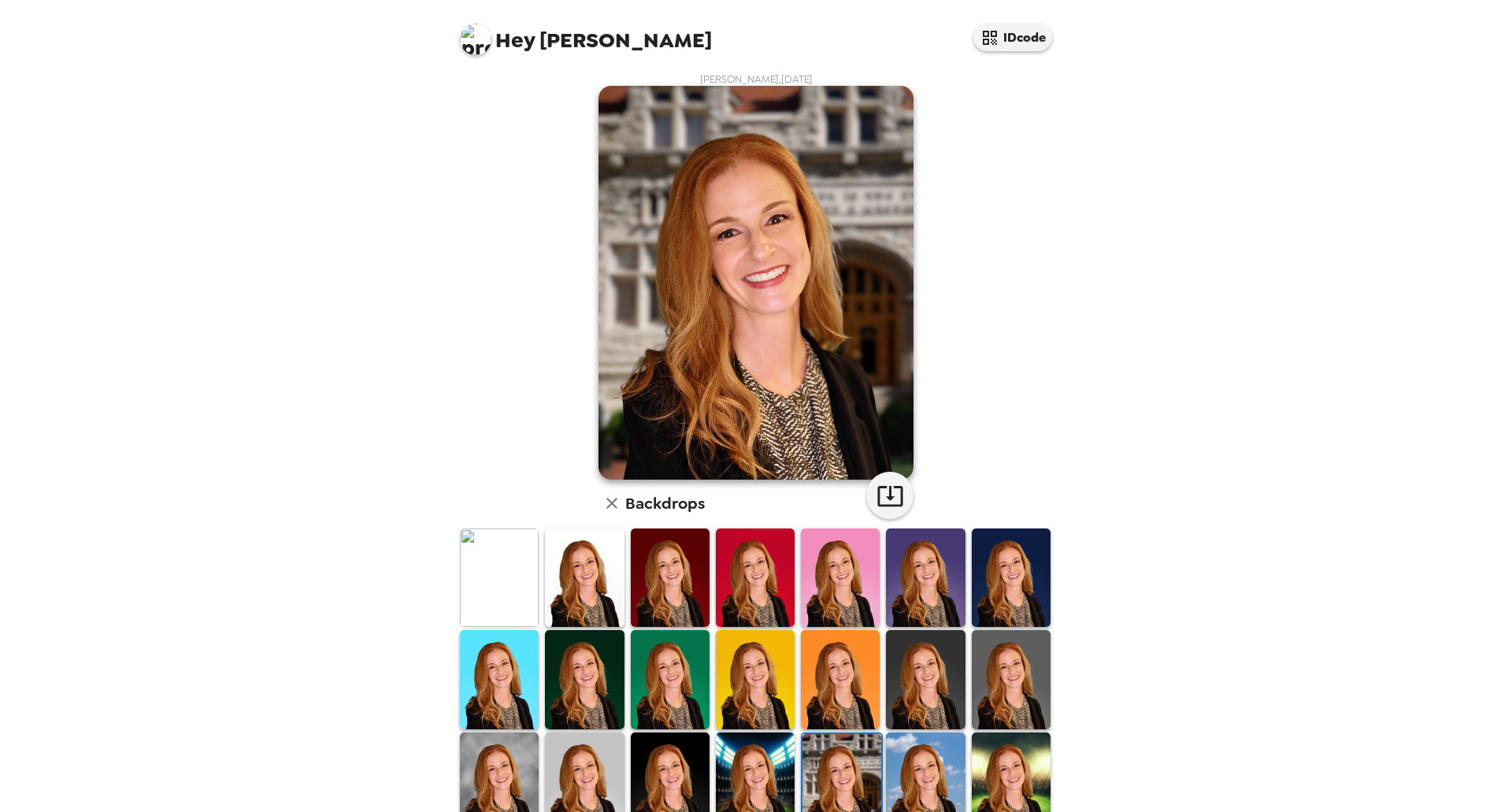
scroll to position [0, 0]
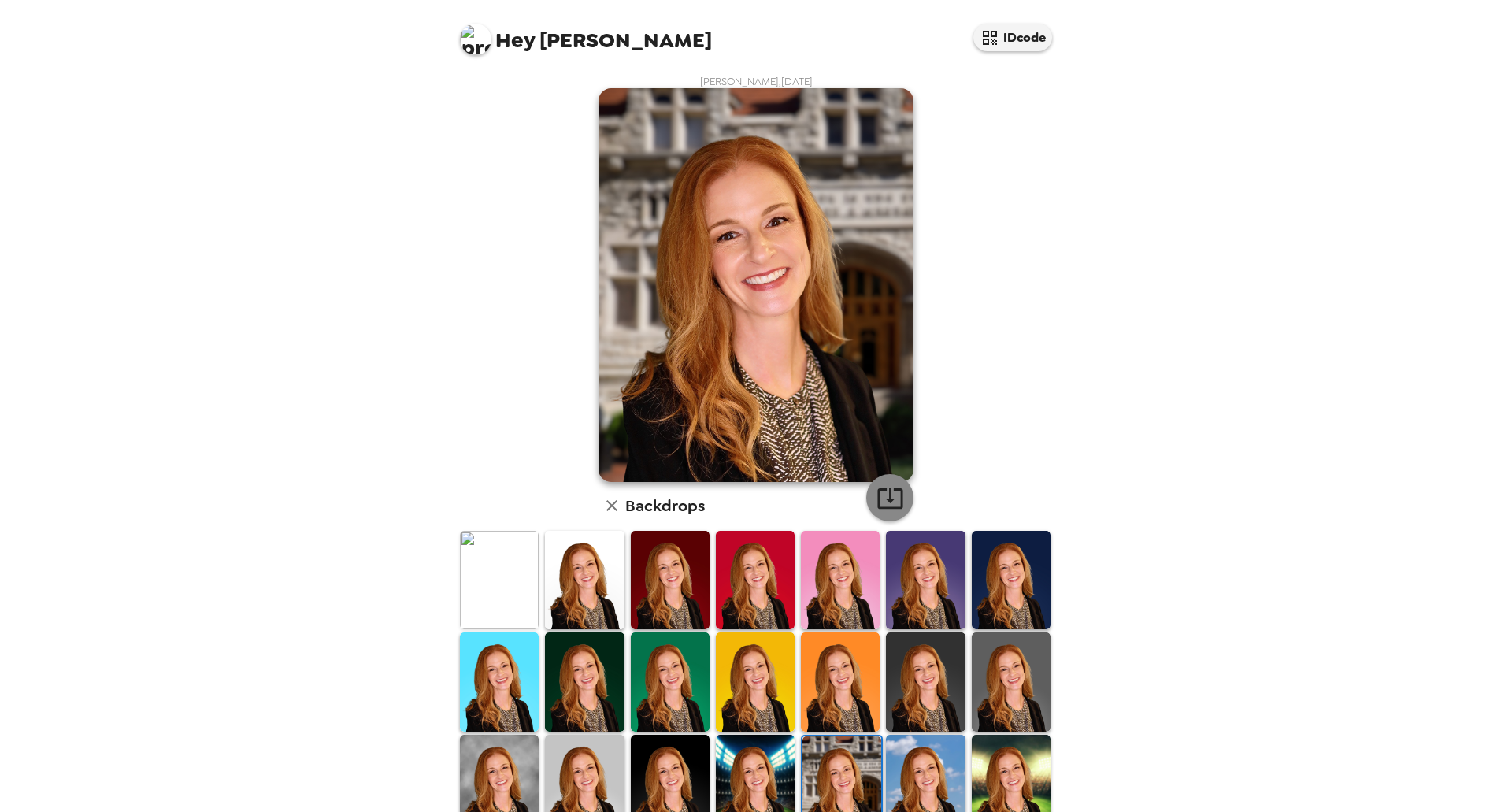
click at [883, 503] on icon "button" at bounding box center [889, 498] width 28 height 28
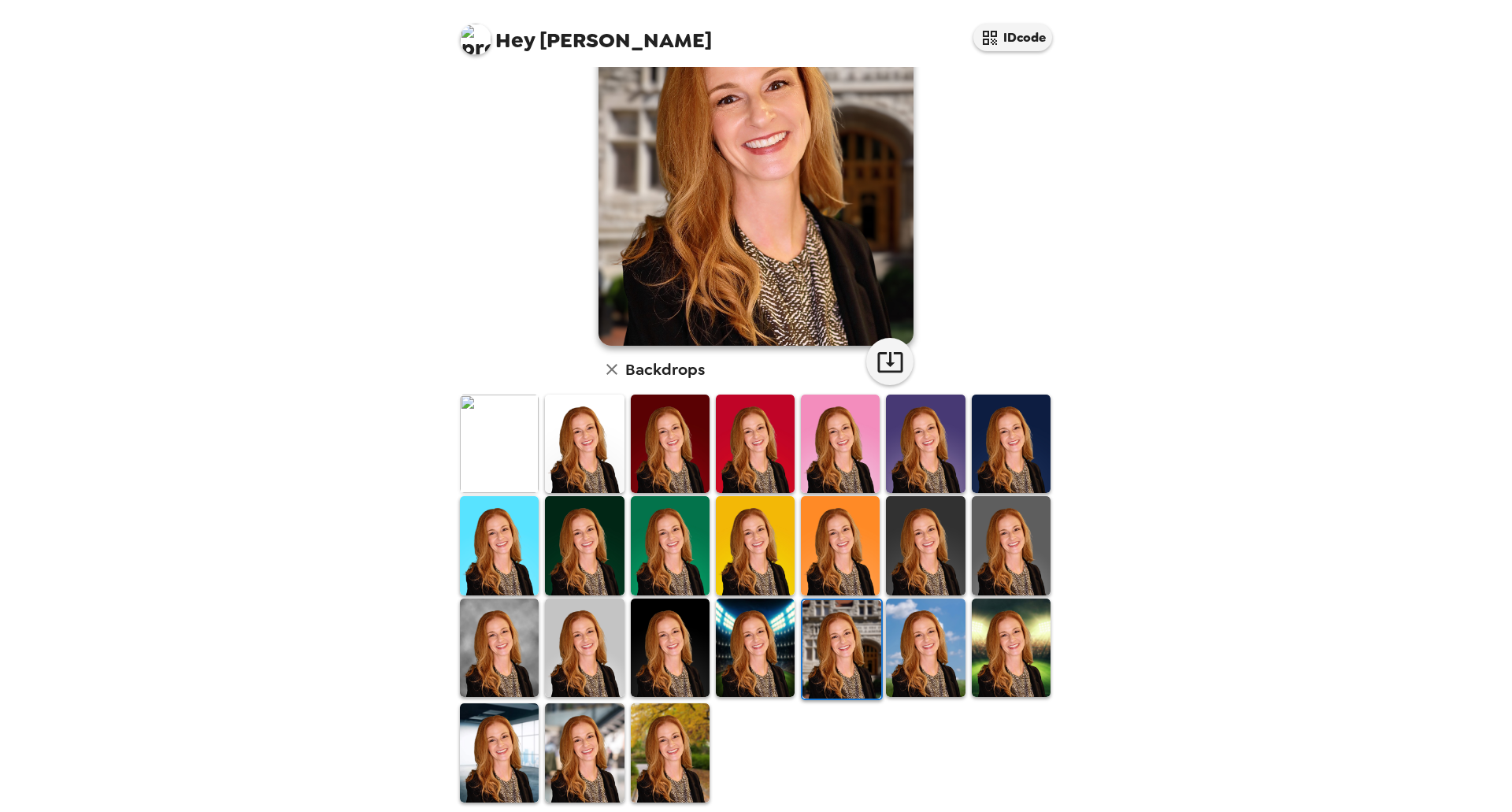
scroll to position [143, 0]
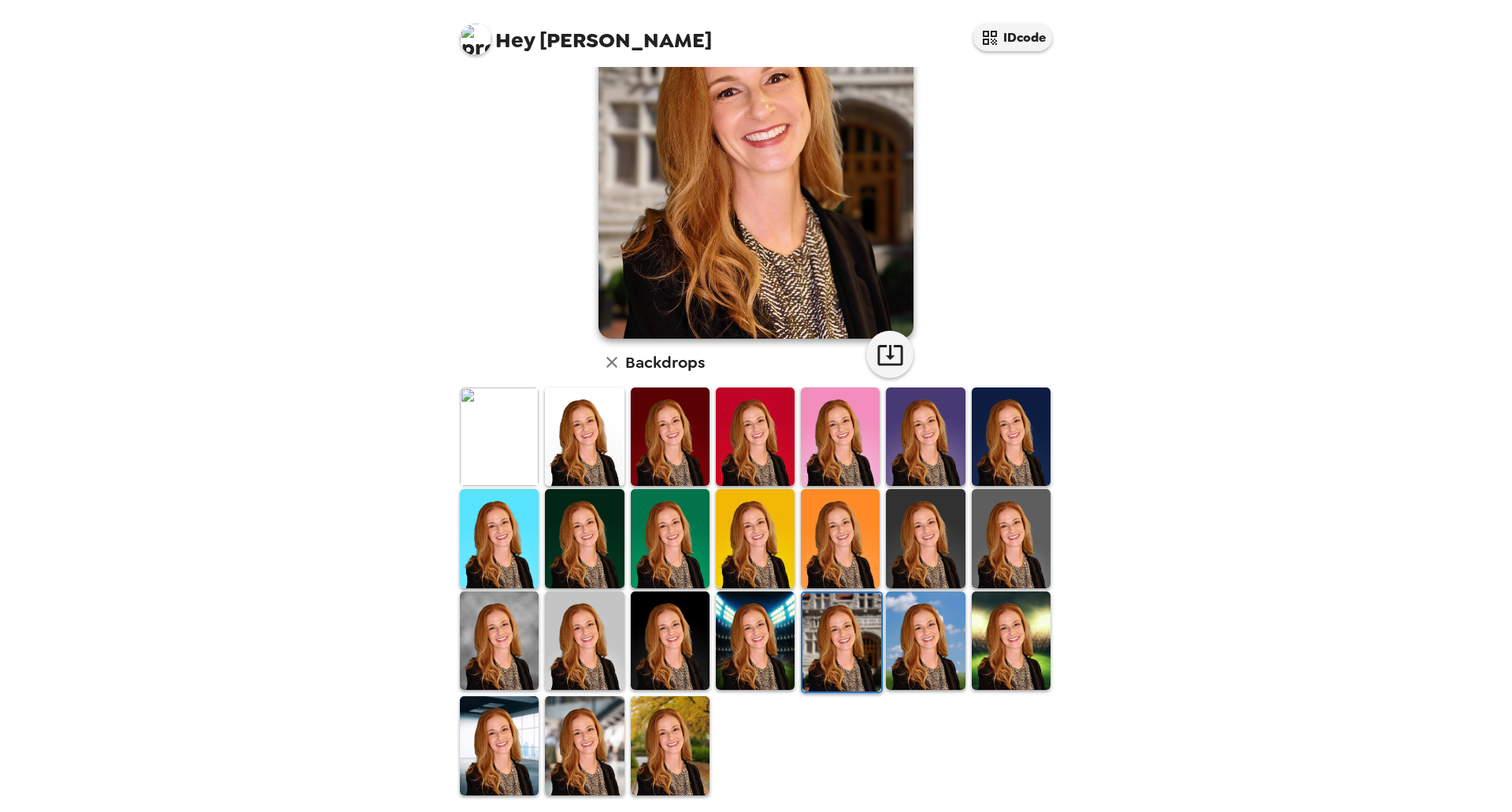
click at [661, 719] on img at bounding box center [670, 746] width 79 height 99
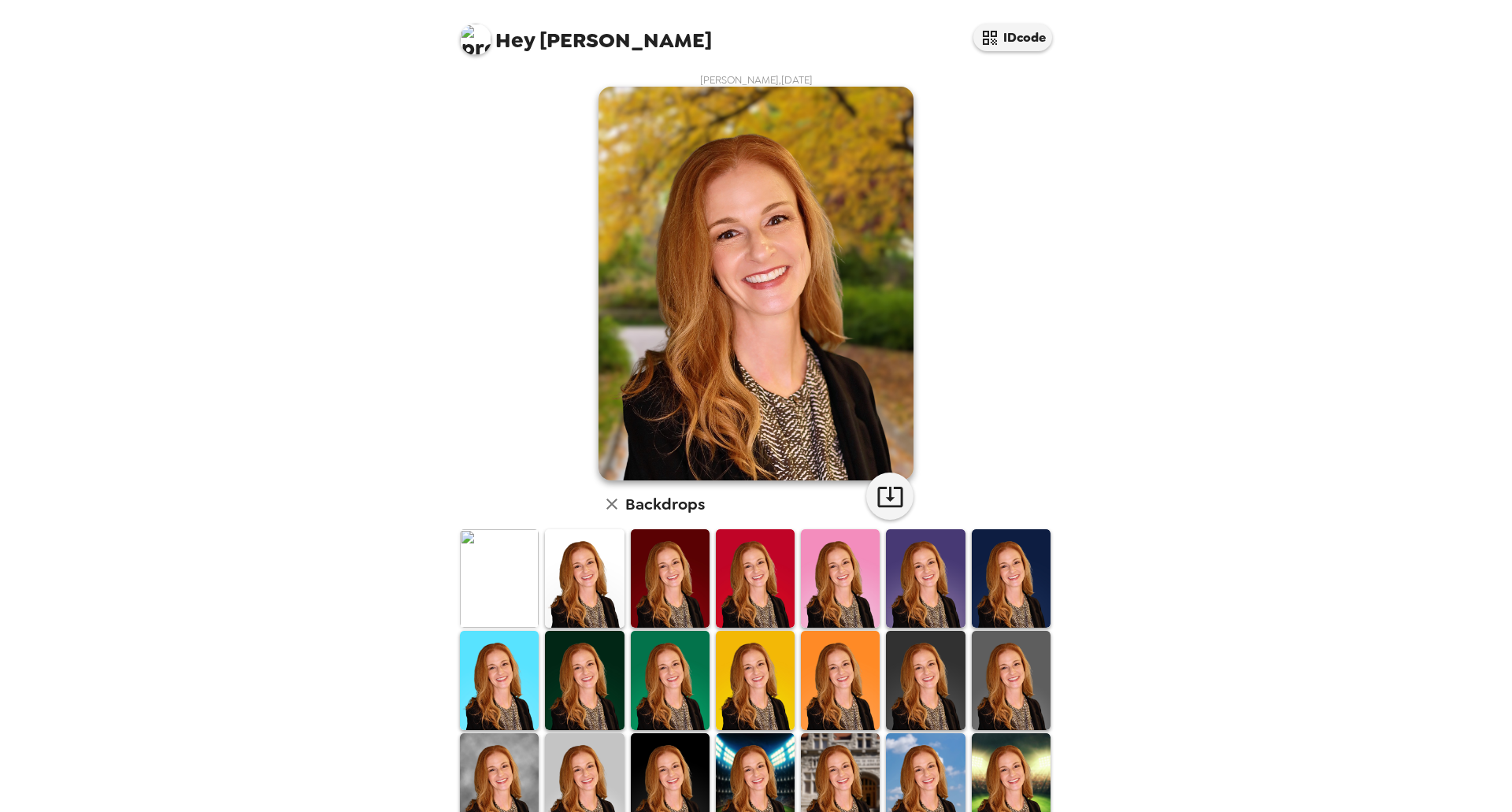
scroll to position [0, 0]
